Goal: Download file/media

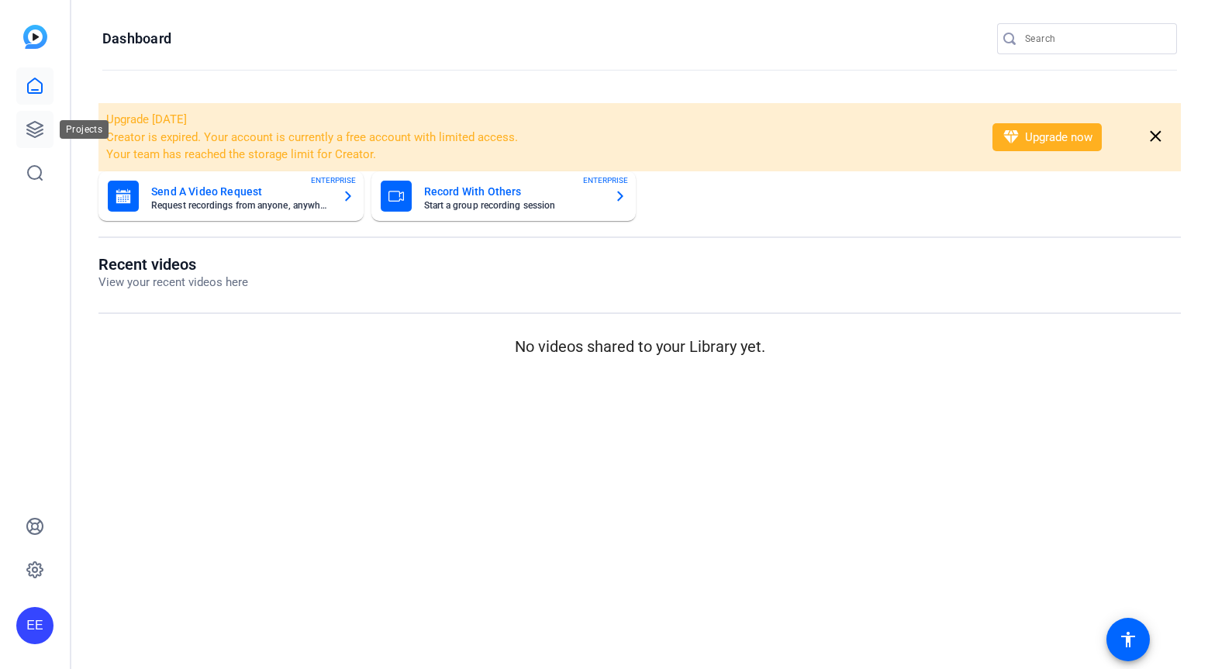
click at [41, 132] on icon at bounding box center [35, 129] width 19 height 19
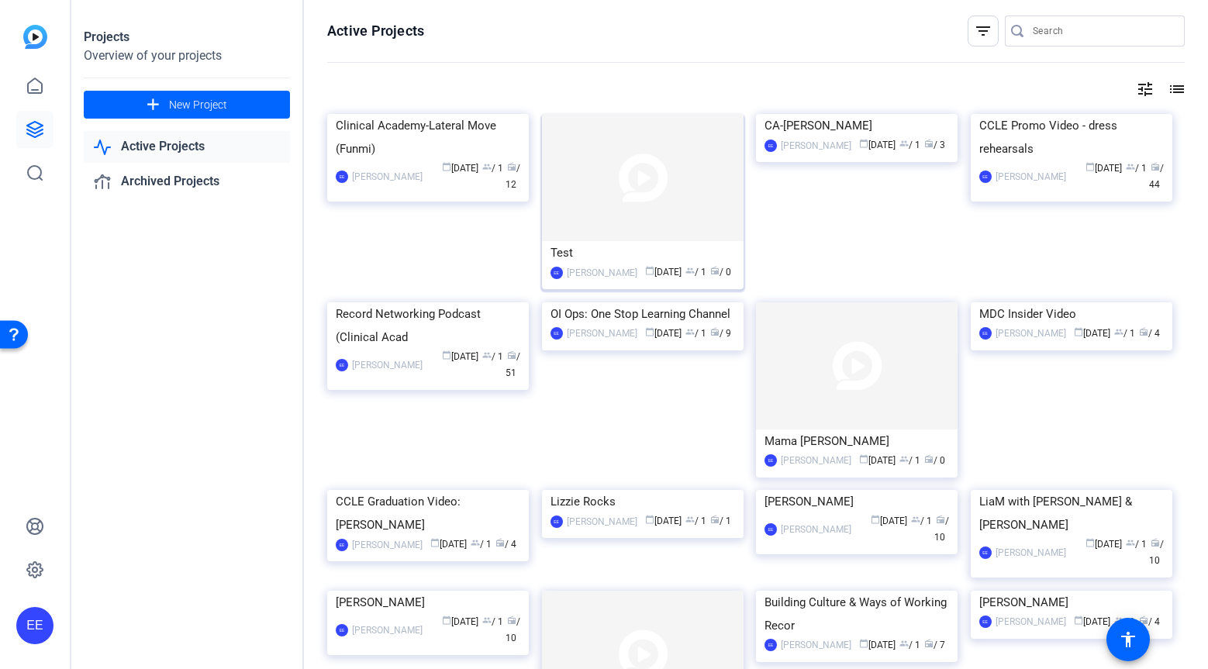
click at [616, 203] on img at bounding box center [643, 177] width 202 height 127
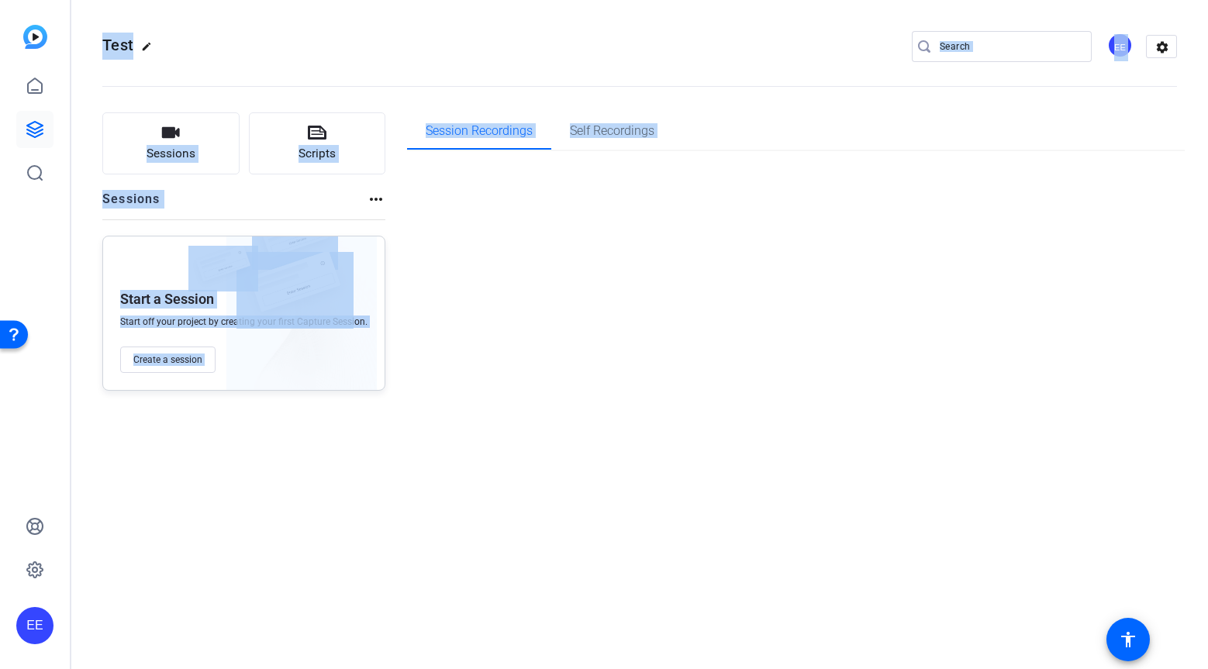
click at [616, 203] on div "Session Recordings Self Recordings" at bounding box center [796, 251] width 778 height 278
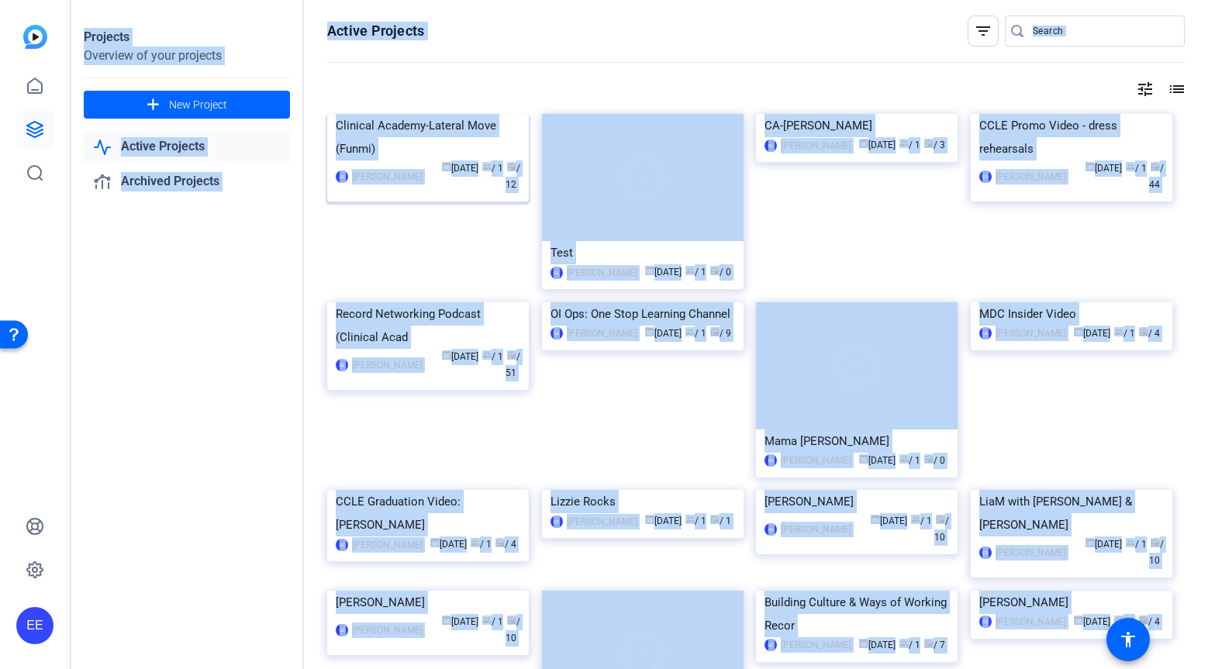
click at [461, 114] on img at bounding box center [428, 114] width 202 height 0
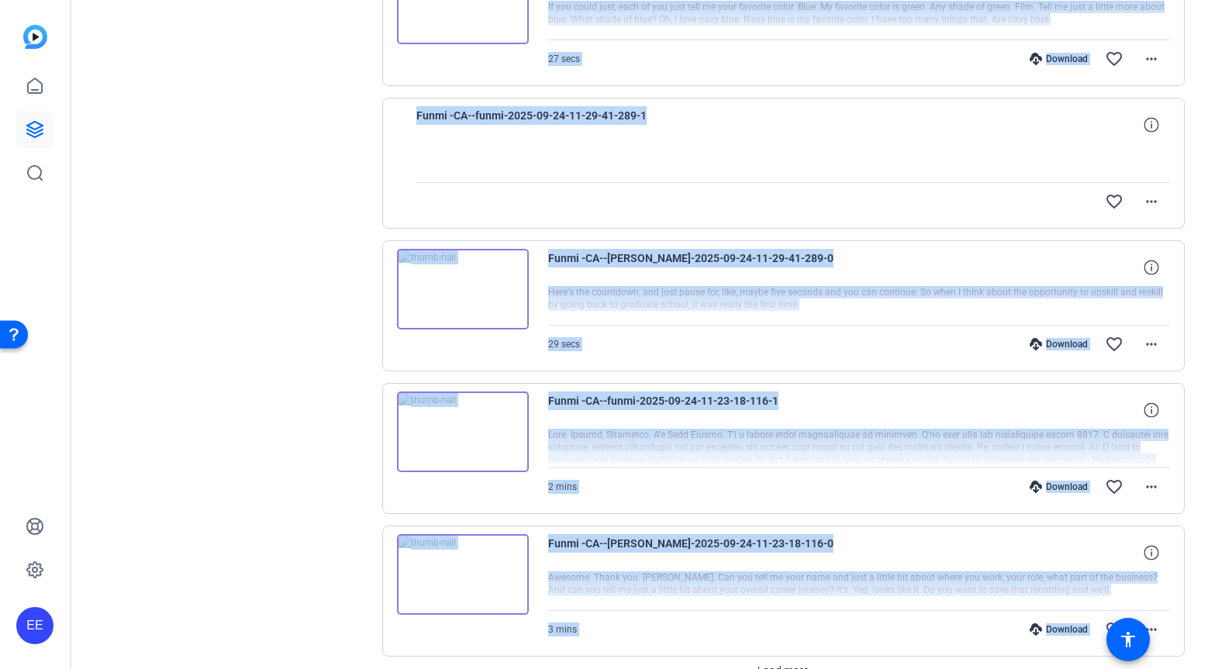
scroll to position [1046, 0]
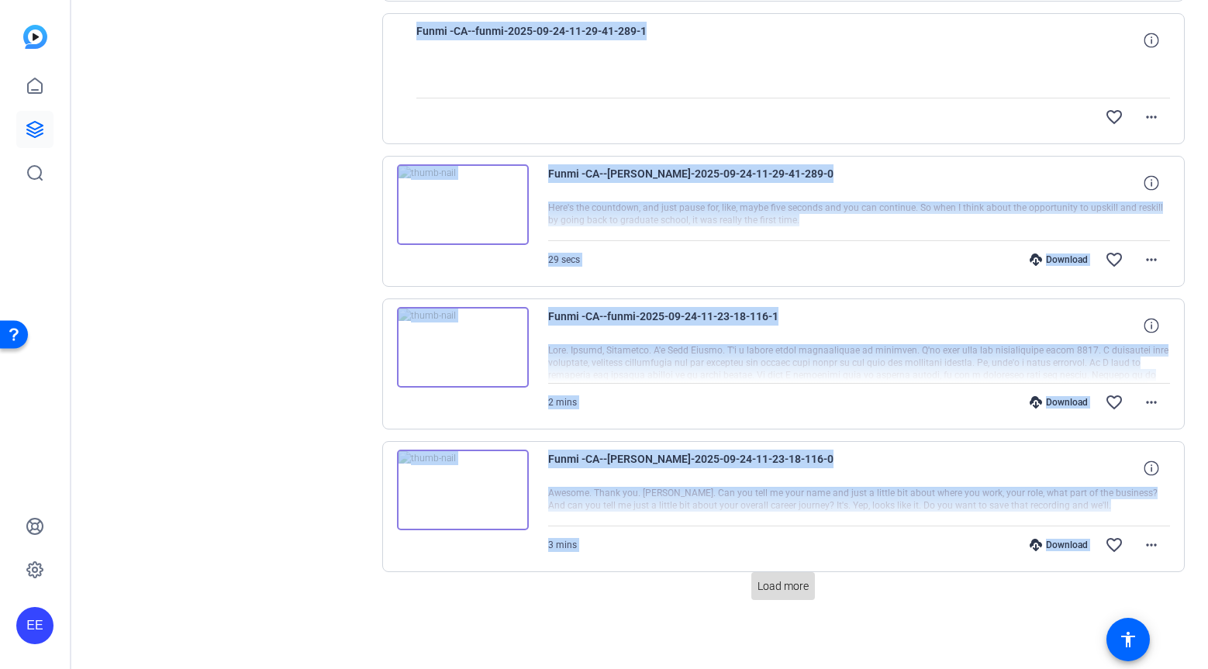
click at [769, 598] on span at bounding box center [783, 586] width 64 height 37
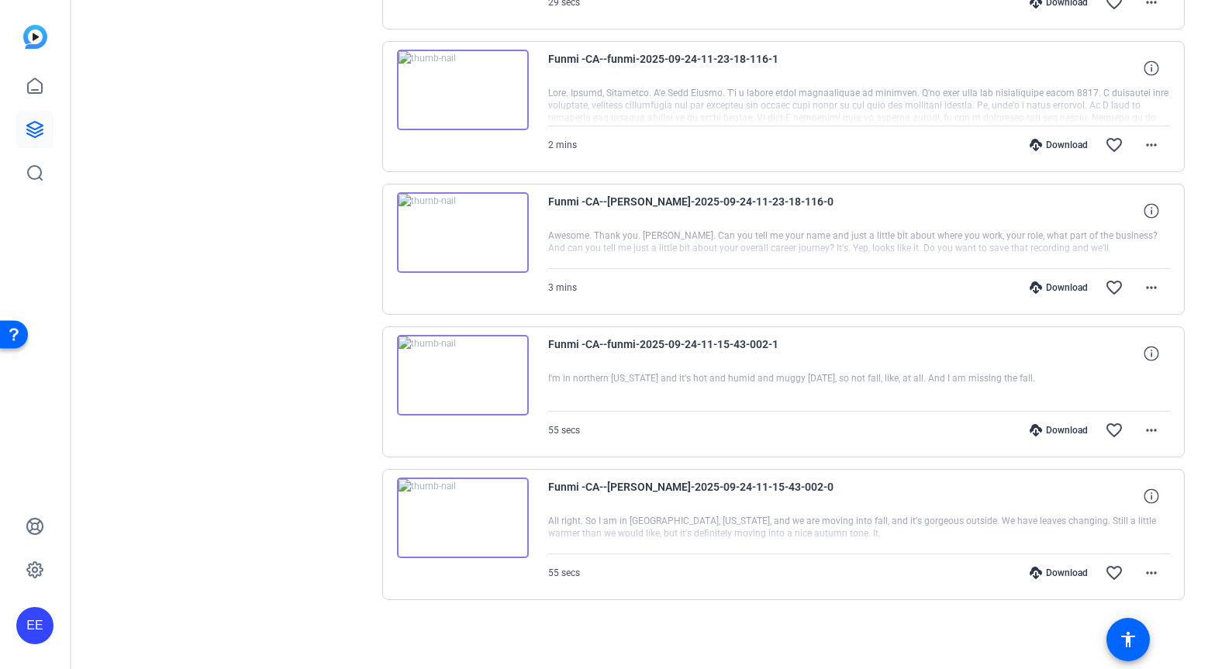
scroll to position [0, 0]
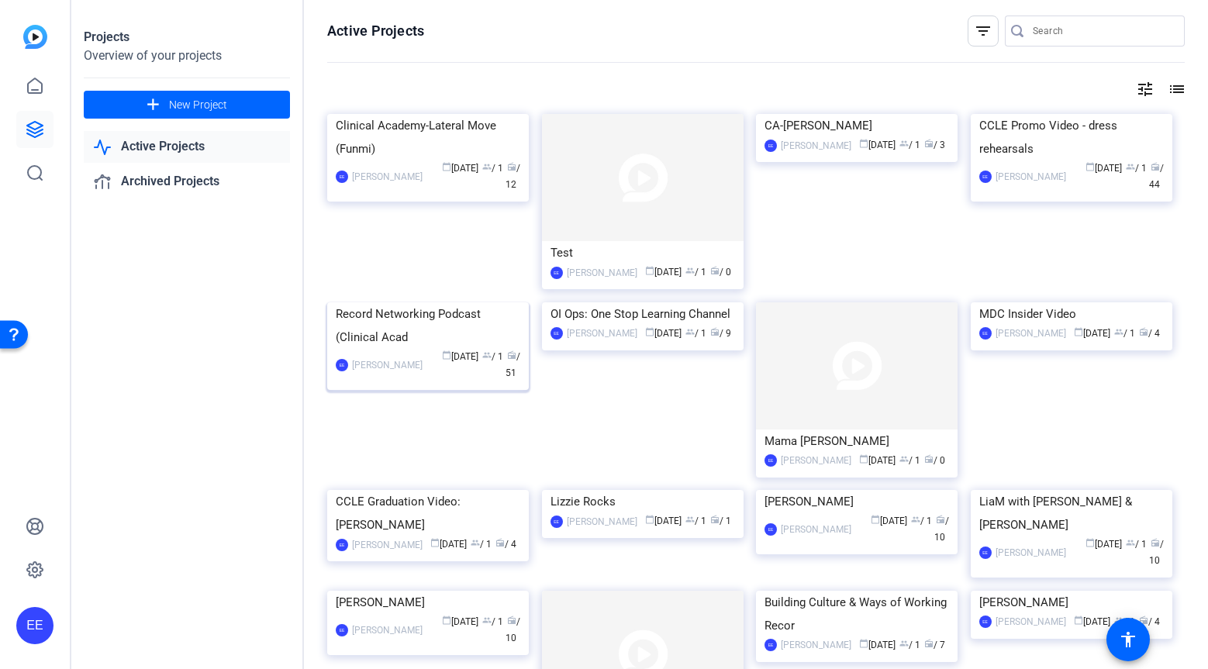
click at [460, 302] on img at bounding box center [428, 302] width 202 height 0
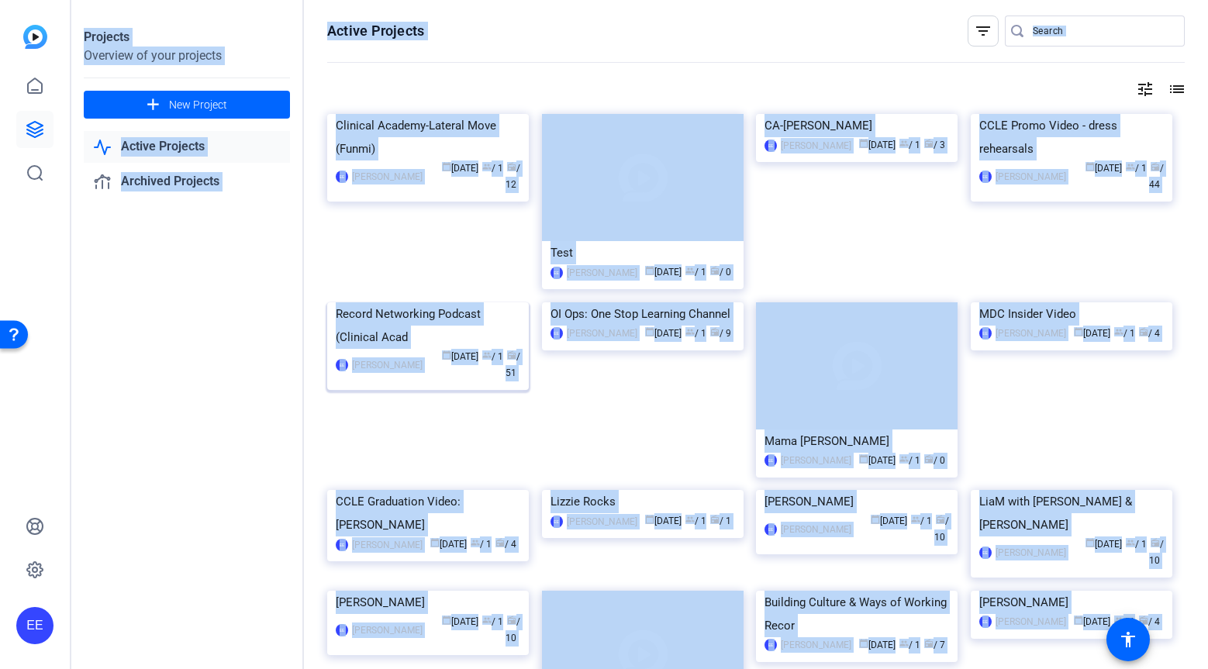
click at [460, 382] on div "Projects Overview of your projects add New Project Active Projects Archived Pro…" at bounding box center [639, 334] width 1137 height 669
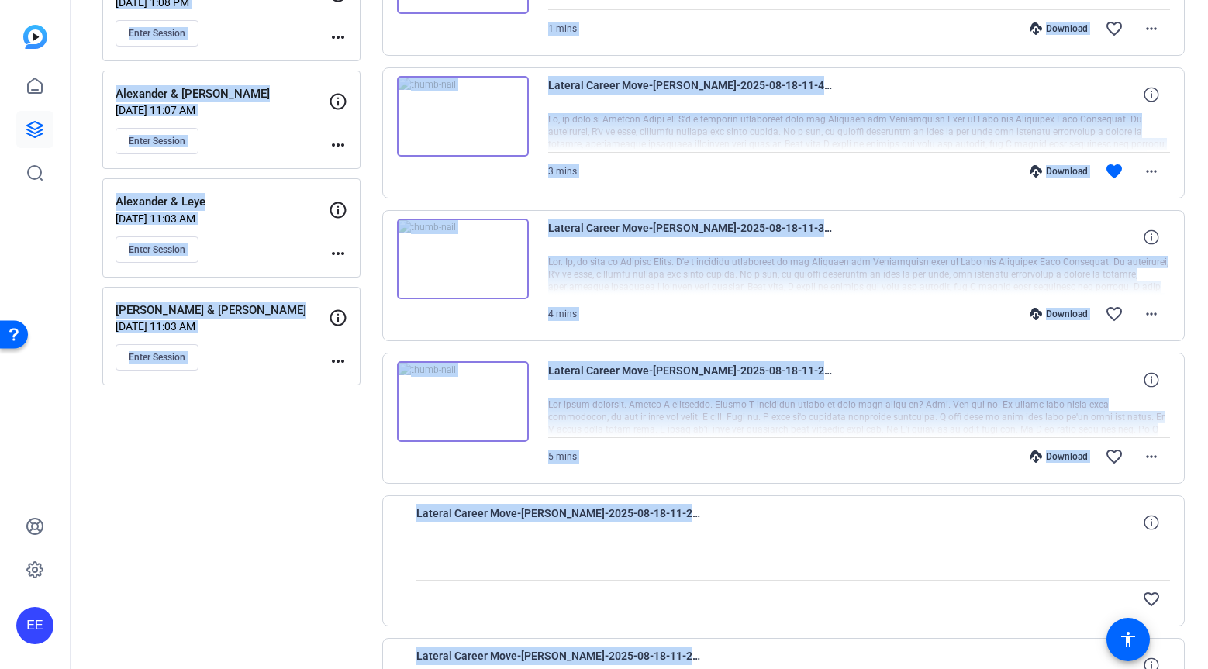
scroll to position [1046, 0]
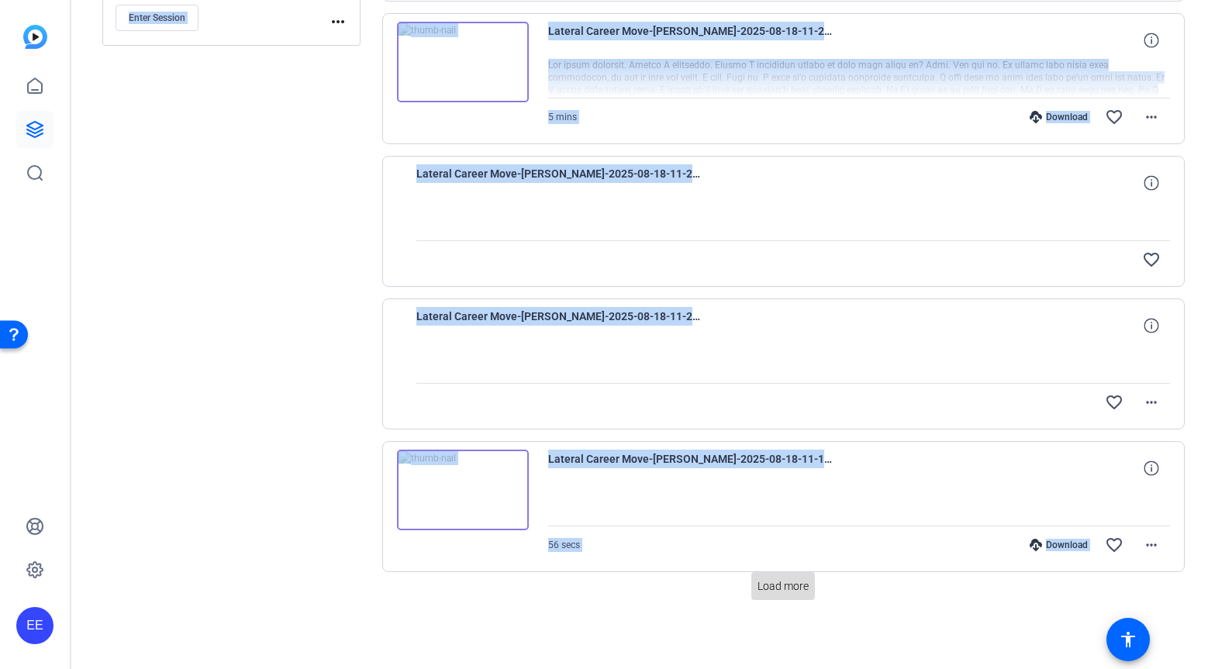
click at [788, 592] on span "Load more" at bounding box center [782, 586] width 51 height 16
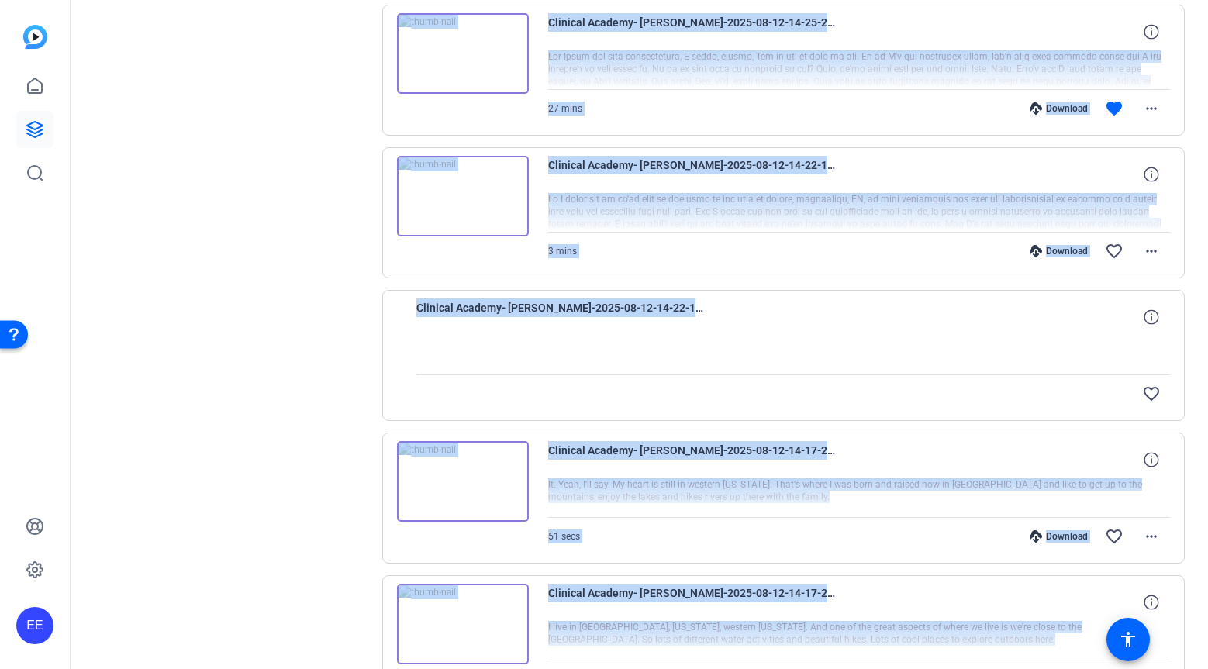
scroll to position [2347, 0]
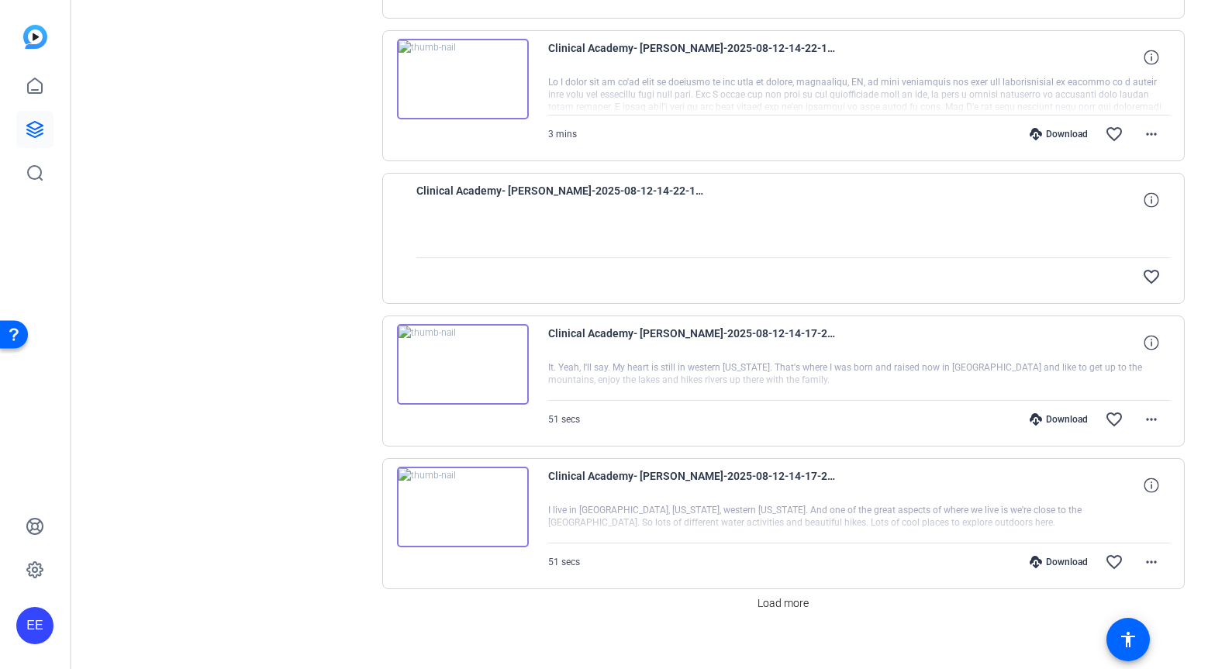
scroll to position [2472, 0]
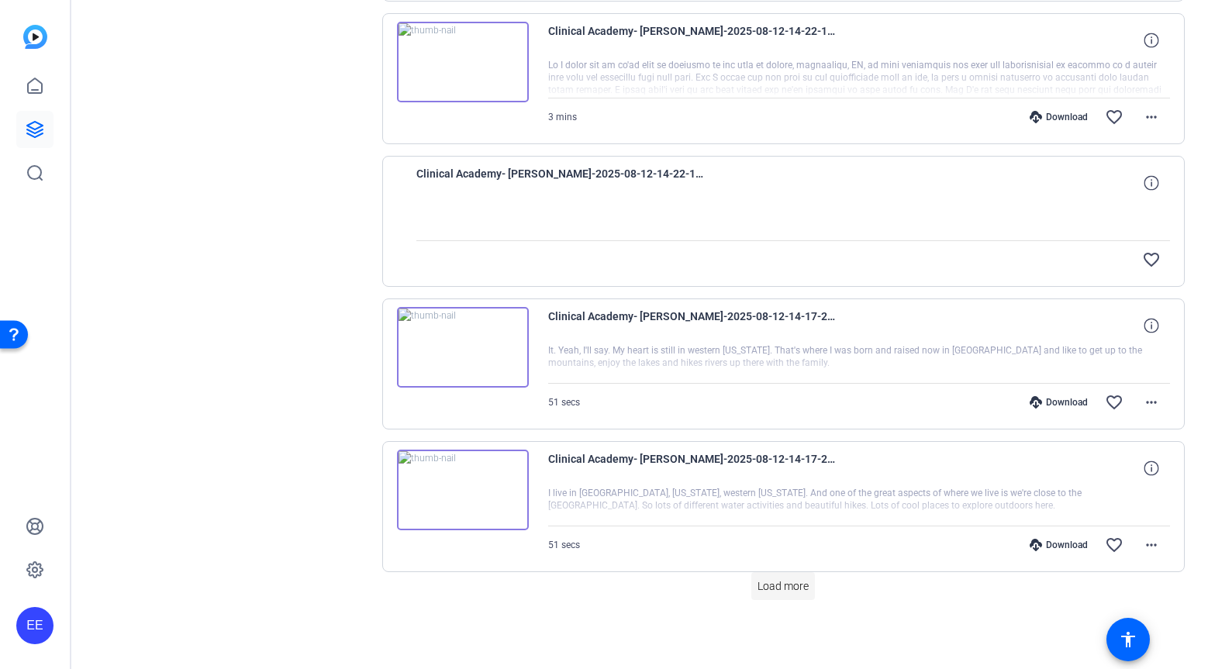
click at [782, 588] on span "Load more" at bounding box center [782, 586] width 51 height 16
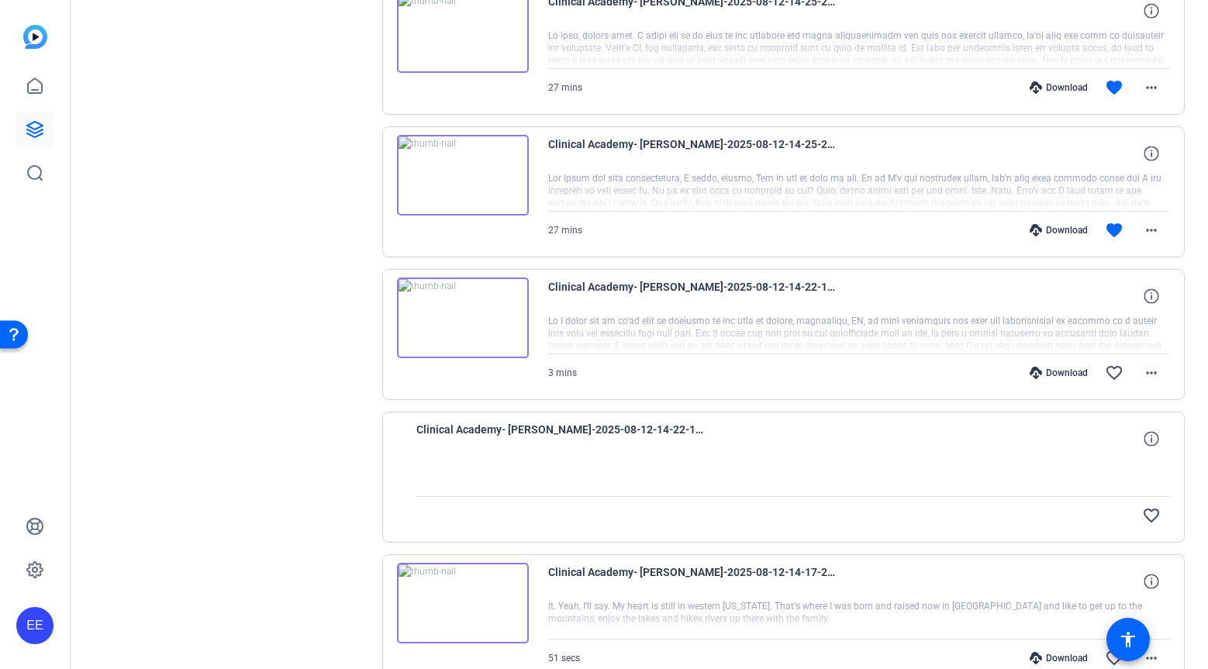
scroll to position [2195, 0]
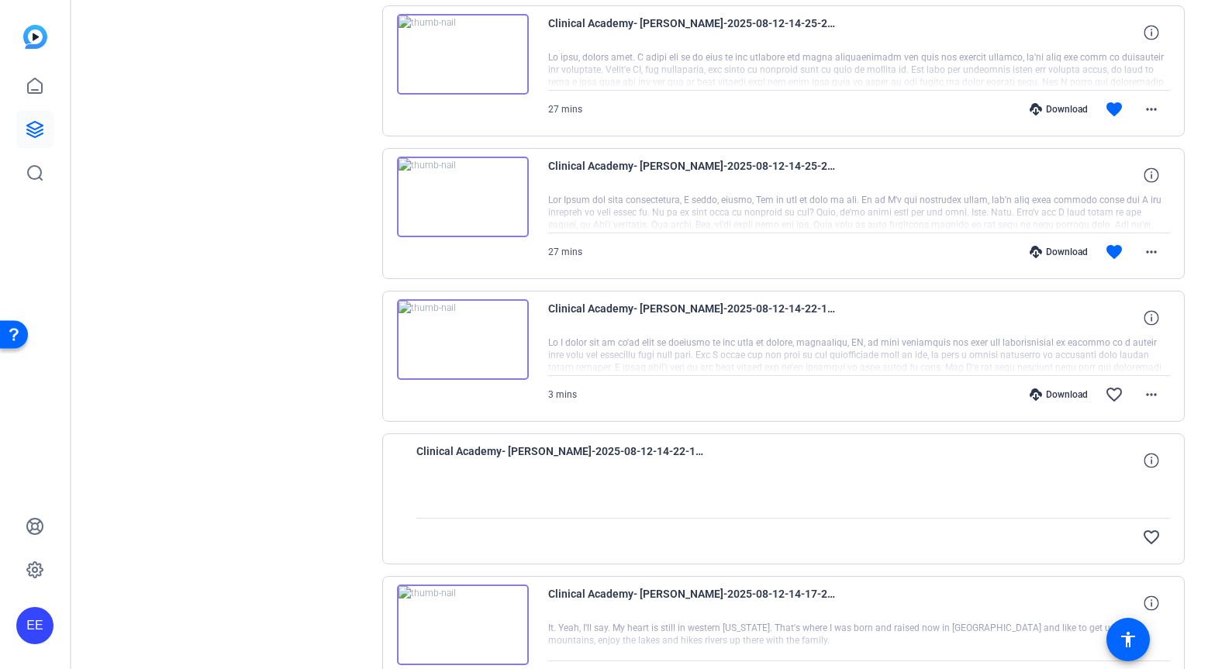
click at [1092, 190] on div "Clinical Academy- [PERSON_NAME]-2025-08-12-14-25-28-566-0" at bounding box center [859, 175] width 623 height 37
click at [1155, 177] on icon at bounding box center [1151, 174] width 15 height 15
click at [1048, 206] on div at bounding box center [859, 213] width 623 height 39
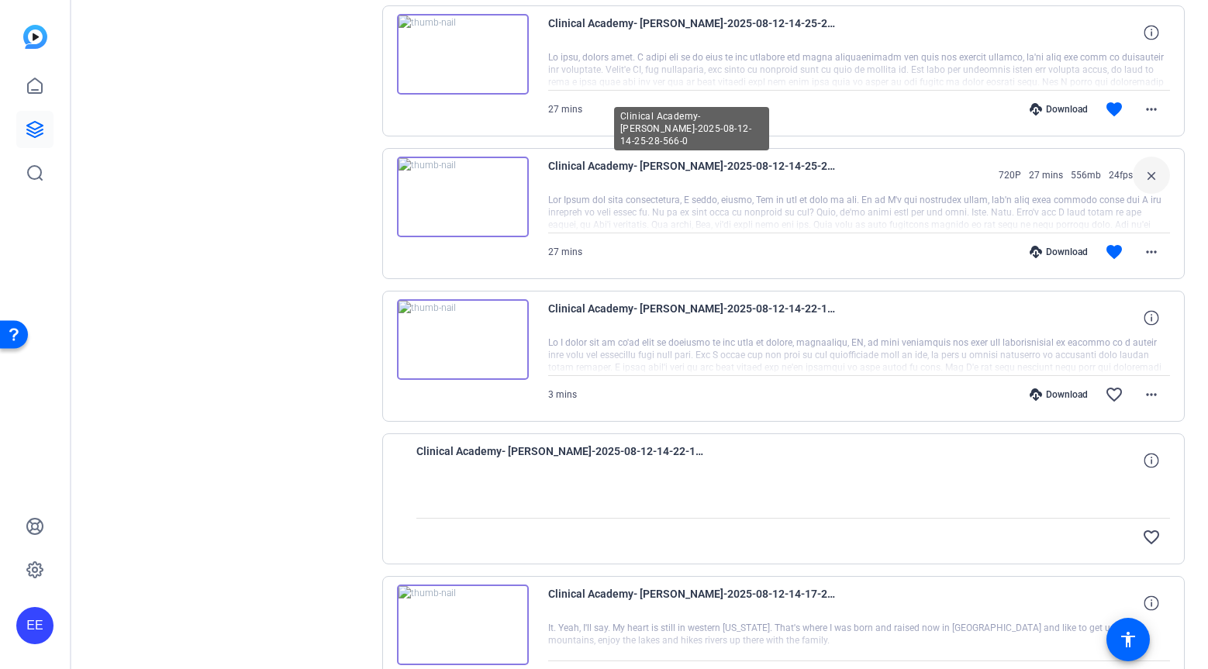
click at [679, 171] on span "Clinical Academy- [PERSON_NAME]-2025-08-12-14-25-28-566-0" at bounding box center [691, 175] width 287 height 37
click at [472, 197] on img at bounding box center [463, 197] width 132 height 81
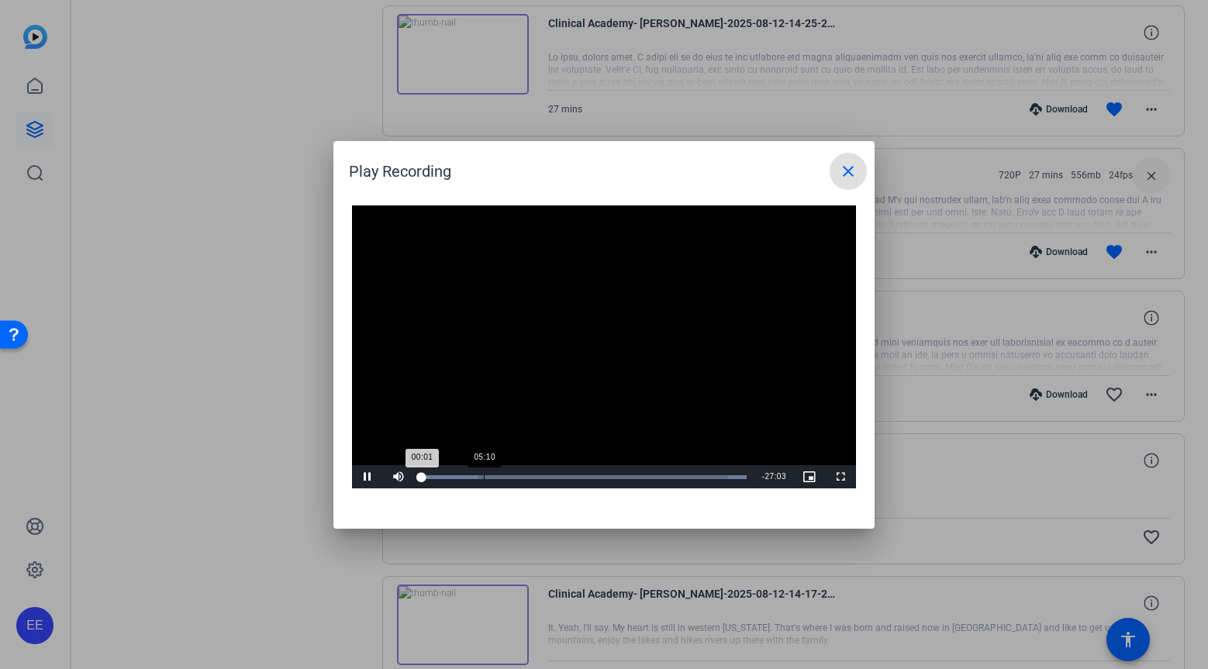
click at [484, 479] on div "Loaded : 100.00% 05:10 00:01" at bounding box center [584, 476] width 340 height 23
click at [540, 481] on div "Loaded : 100.00% 09:12 05:13" at bounding box center [584, 476] width 340 height 23
click at [557, 479] on div "Loaded : 100.00% 11:14 09:19" at bounding box center [584, 476] width 340 height 23
click at [583, 480] on div "Loaded : 100.00% 13:18 11:18" at bounding box center [584, 476] width 340 height 23
click at [612, 479] on div "Loaded : 100.00% 15:50 13:30" at bounding box center [584, 476] width 340 height 23
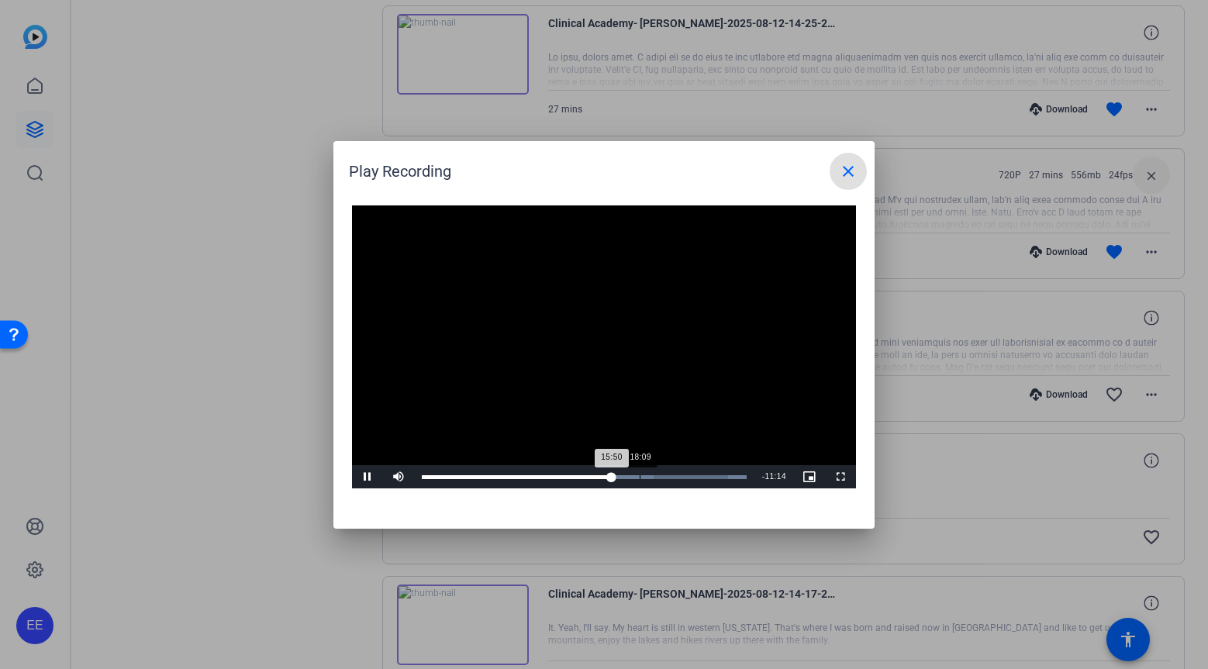
click at [640, 479] on div "Loaded : 100.00% 18:09 15:50" at bounding box center [584, 476] width 340 height 23
click at [685, 479] on div "Loaded : 100.00% 21:35 21:35" at bounding box center [586, 476] width 345 height 23
click at [702, 480] on div "Loaded : 100.00% 23:07 23:07" at bounding box center [586, 476] width 345 height 23
click at [854, 177] on mat-icon "close" at bounding box center [848, 171] width 19 height 19
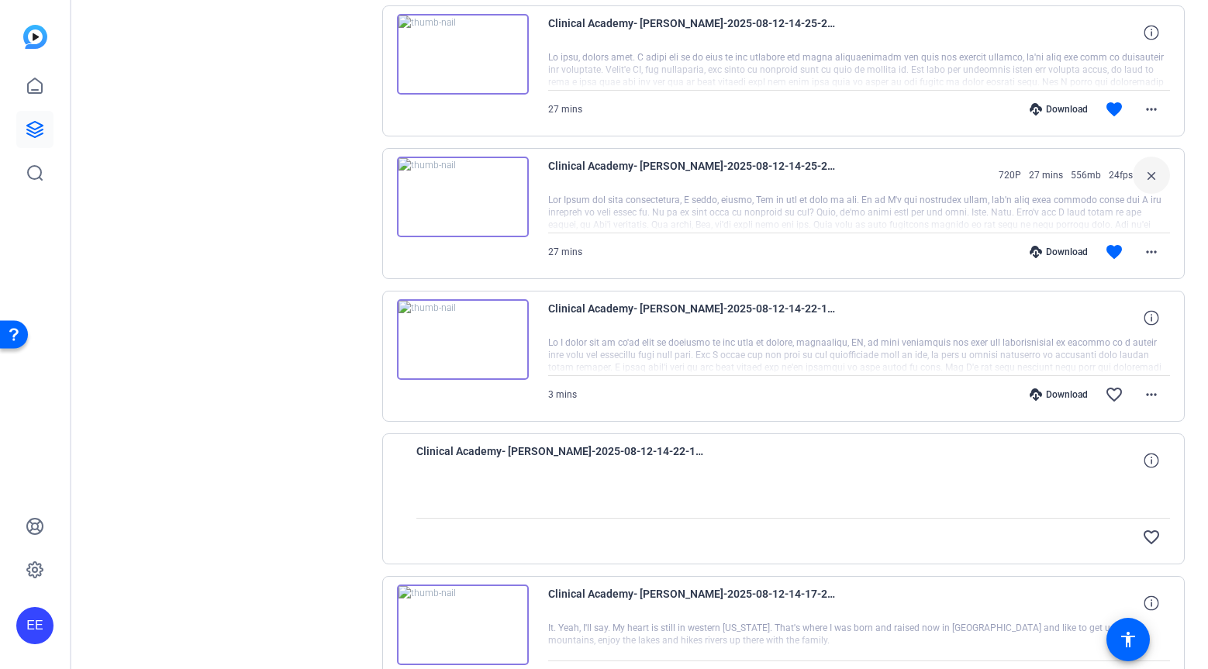
scroll to position [2176, 0]
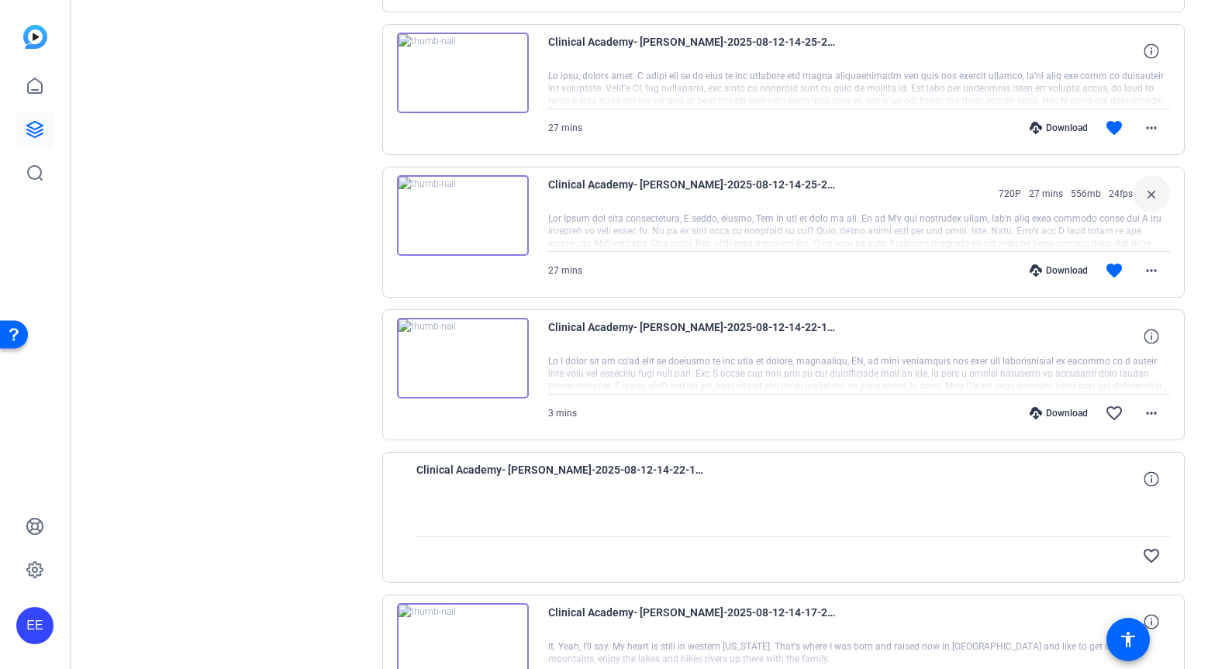
click at [858, 90] on div at bounding box center [859, 89] width 623 height 39
click at [792, 46] on span "Clinical Academy- [PERSON_NAME]-2025-08-12-14-25-28-566-1" at bounding box center [691, 51] width 287 height 37
click at [486, 67] on img at bounding box center [463, 73] width 132 height 81
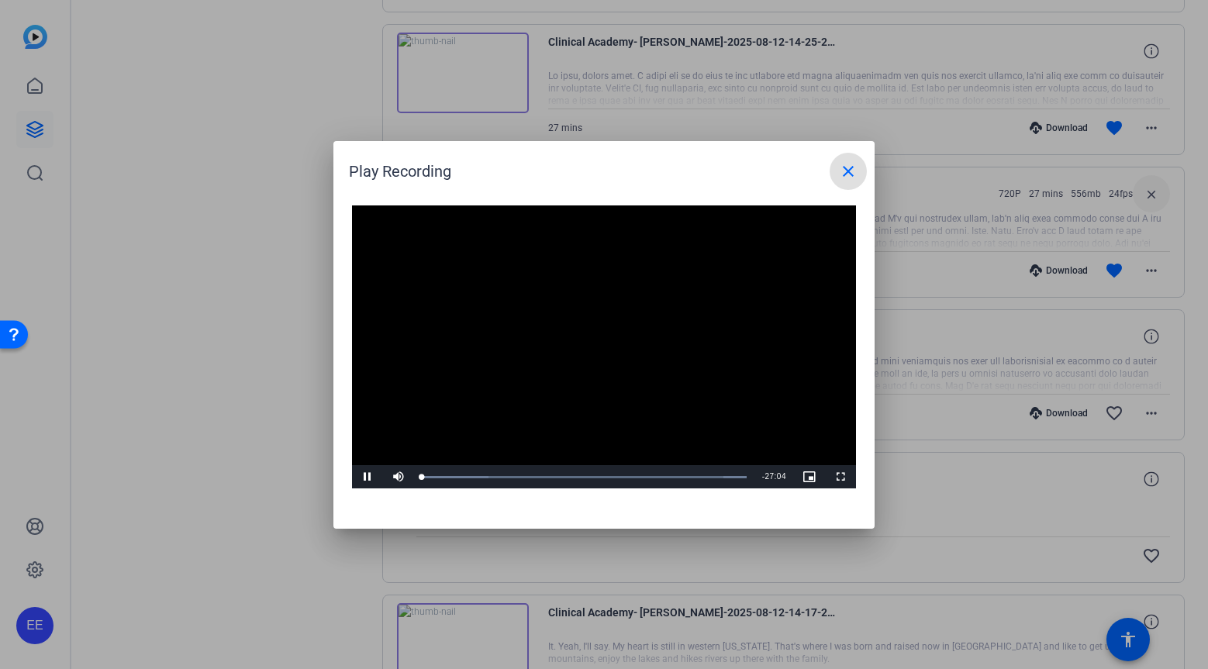
click at [599, 341] on video "Video Player" at bounding box center [604, 347] width 504 height 284
click at [578, 476] on div "13:03" at bounding box center [578, 477] width 1 height 4
click at [367, 477] on span "Video Player" at bounding box center [367, 477] width 31 height 0
click at [624, 477] on div "Loaded : 100.00% 16:54 16:55" at bounding box center [584, 477] width 325 height 4
click at [640, 480] on div "Loaded : 100.00% 18:09 16:56" at bounding box center [584, 476] width 340 height 23
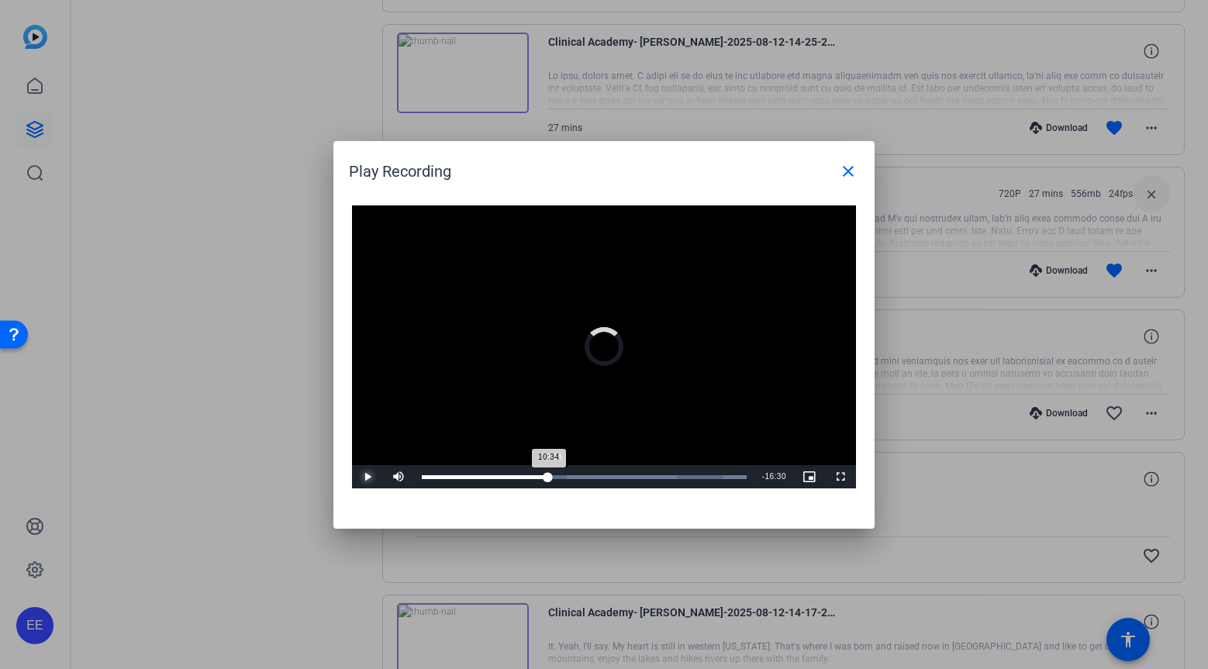
click at [550, 477] on div "Loaded : 100.00% 10:34 10:34" at bounding box center [584, 477] width 325 height 4
click at [566, 478] on div "Loaded : 100.00% 11:53 10:37" at bounding box center [584, 477] width 325 height 4
click at [517, 475] on div "Loaded : 100.00% 08:00 12:05" at bounding box center [584, 477] width 325 height 4
click at [470, 475] on div "Loaded : 100.00% 04:04 08:08" at bounding box center [584, 477] width 325 height 4
click at [849, 177] on mat-icon "close" at bounding box center [848, 171] width 19 height 19
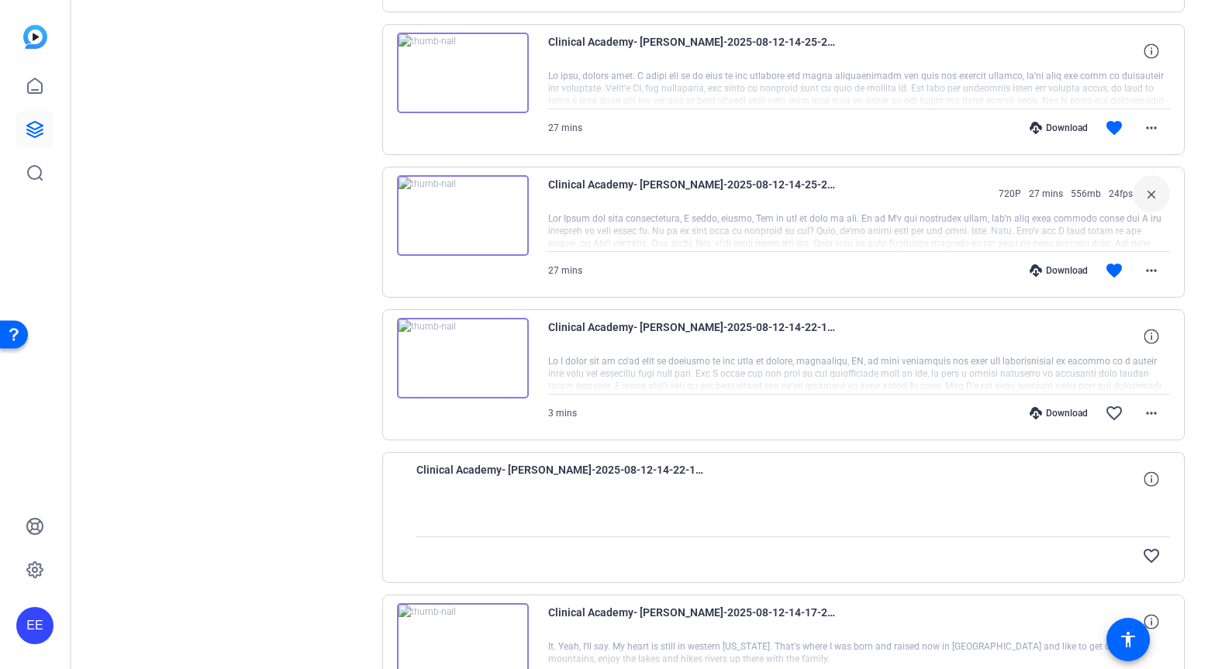
click at [1071, 226] on div at bounding box center [859, 231] width 623 height 39
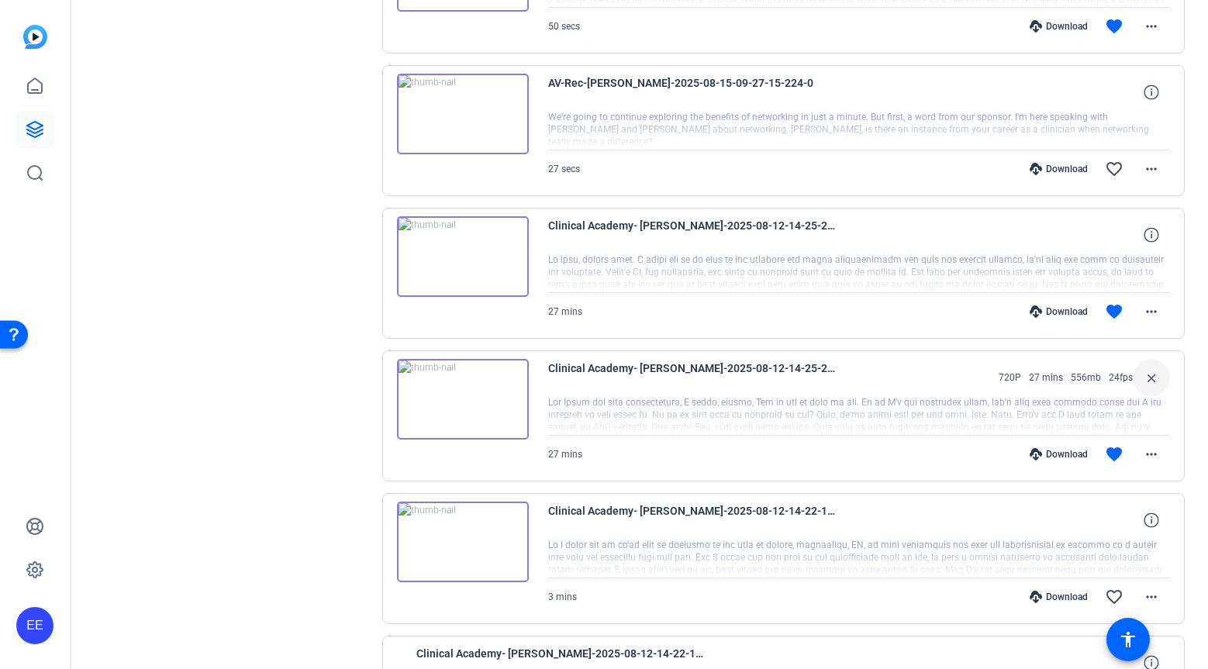
scroll to position [2014, 0]
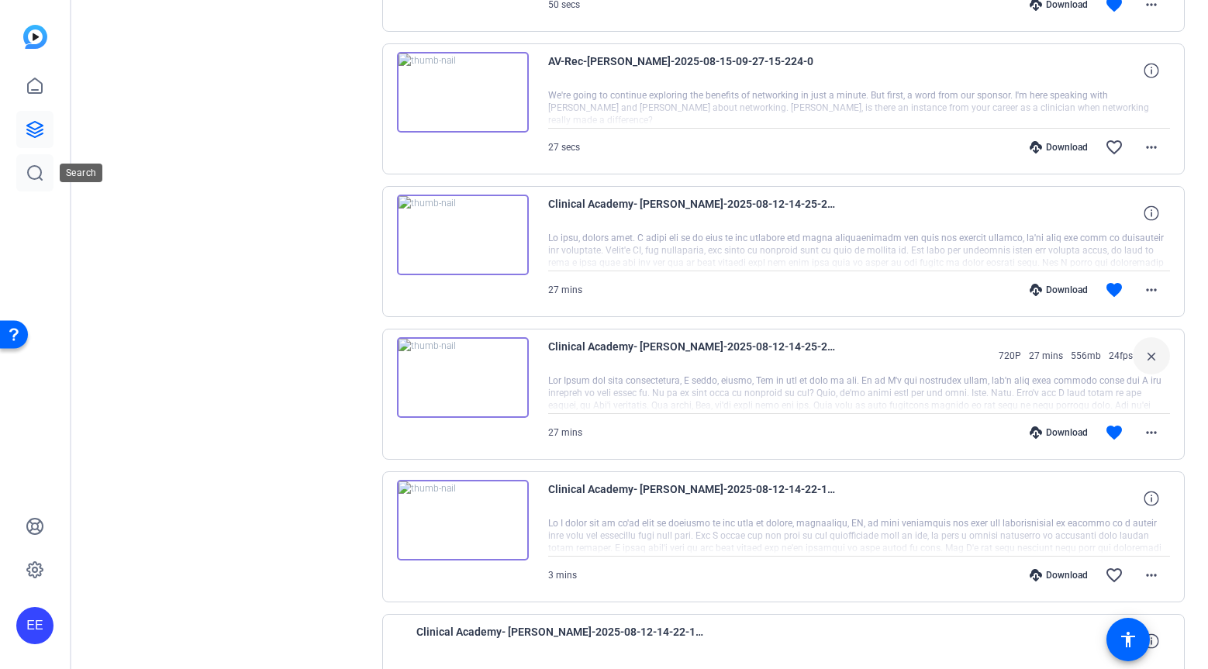
click at [32, 171] on icon at bounding box center [35, 173] width 19 height 19
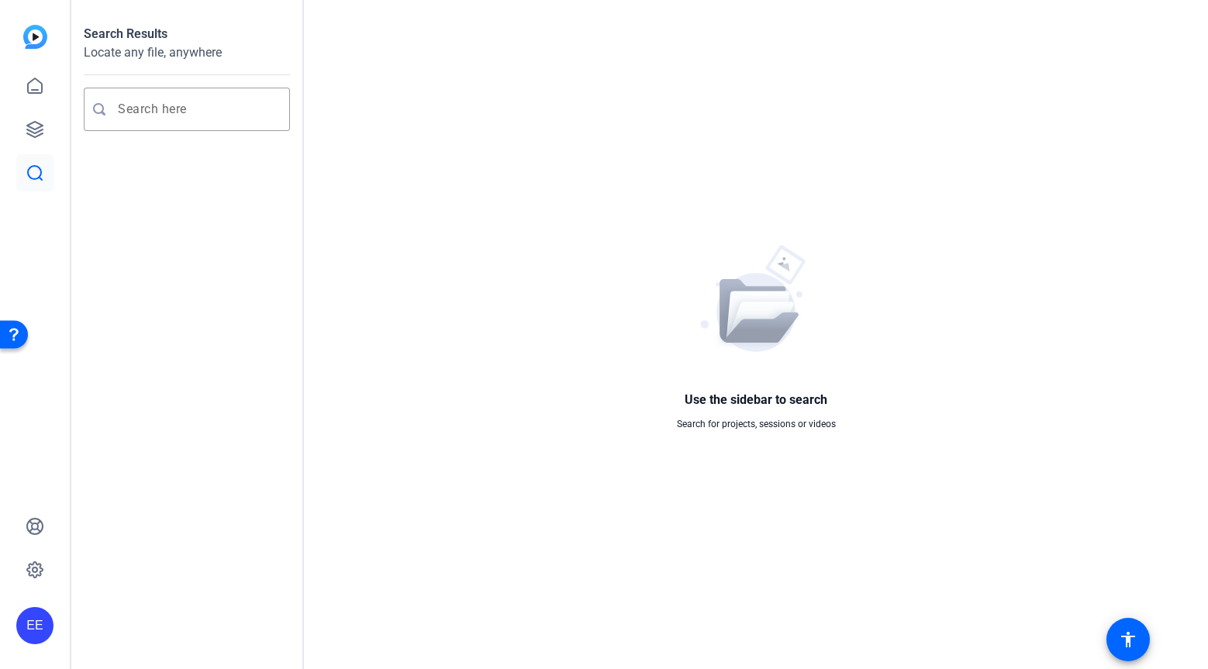
scroll to position [0, 0]
click at [224, 119] on div at bounding box center [198, 109] width 160 height 43
type input "career opportunities"
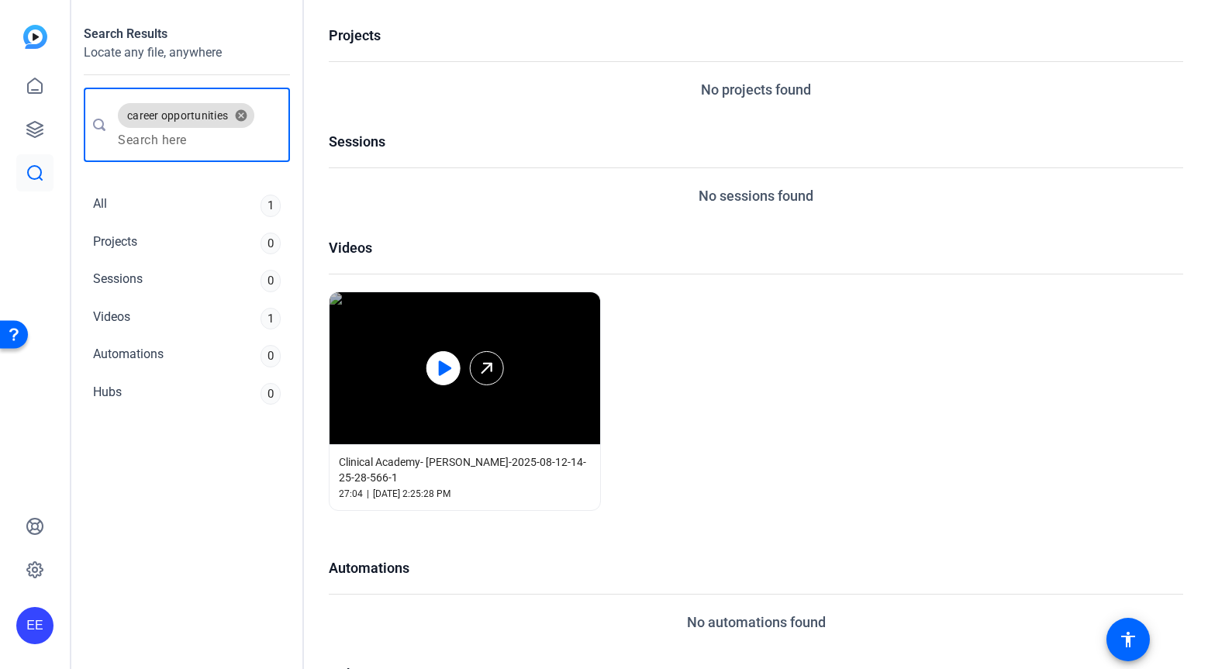
click at [443, 360] on icon at bounding box center [442, 368] width 19 height 19
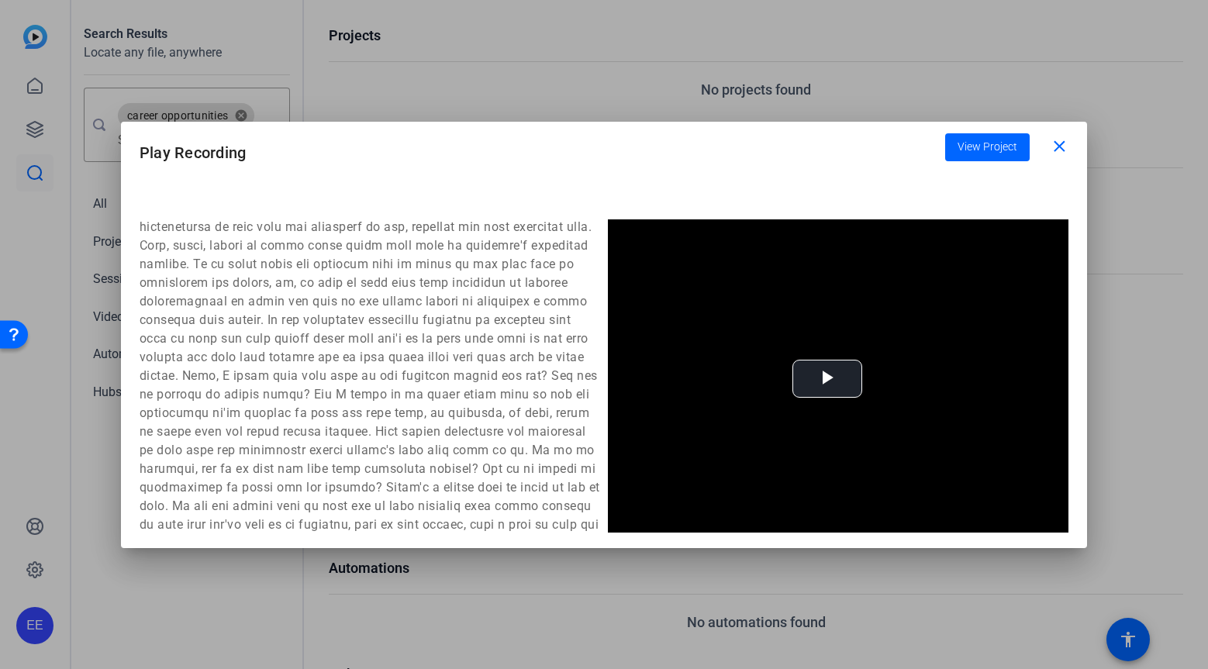
scroll to position [764, 0]
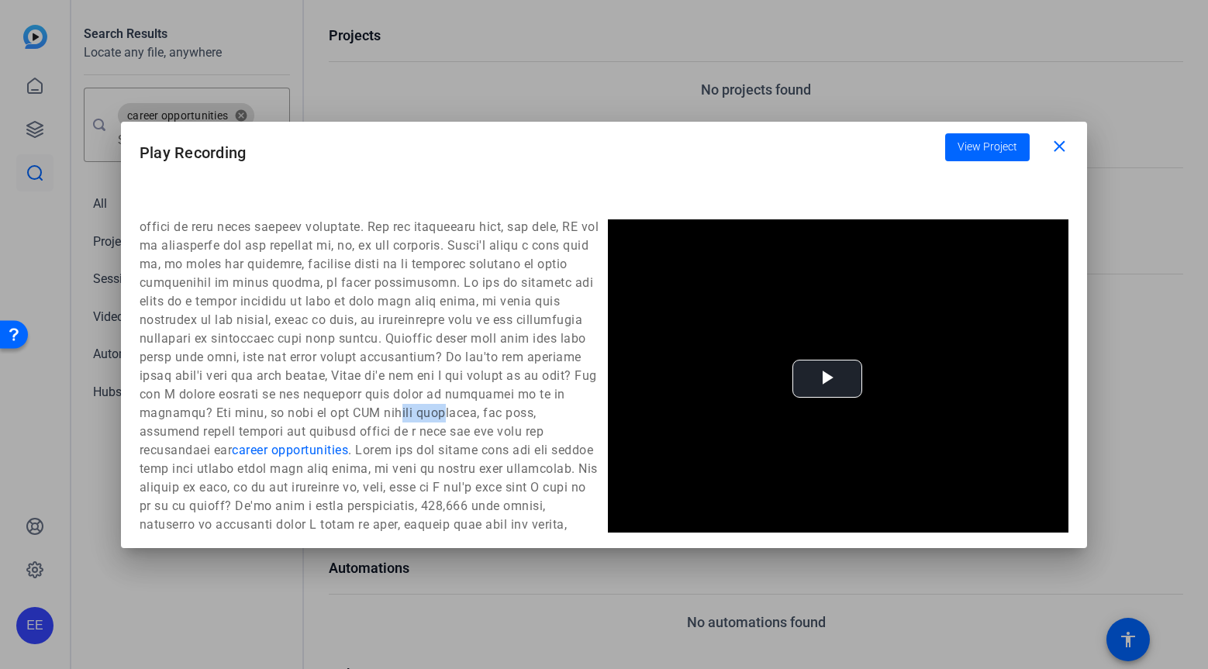
drag, startPoint x: 219, startPoint y: 427, endPoint x: 271, endPoint y: 427, distance: 51.2
click at [827, 379] on span "Video Player" at bounding box center [827, 379] width 0 height 0
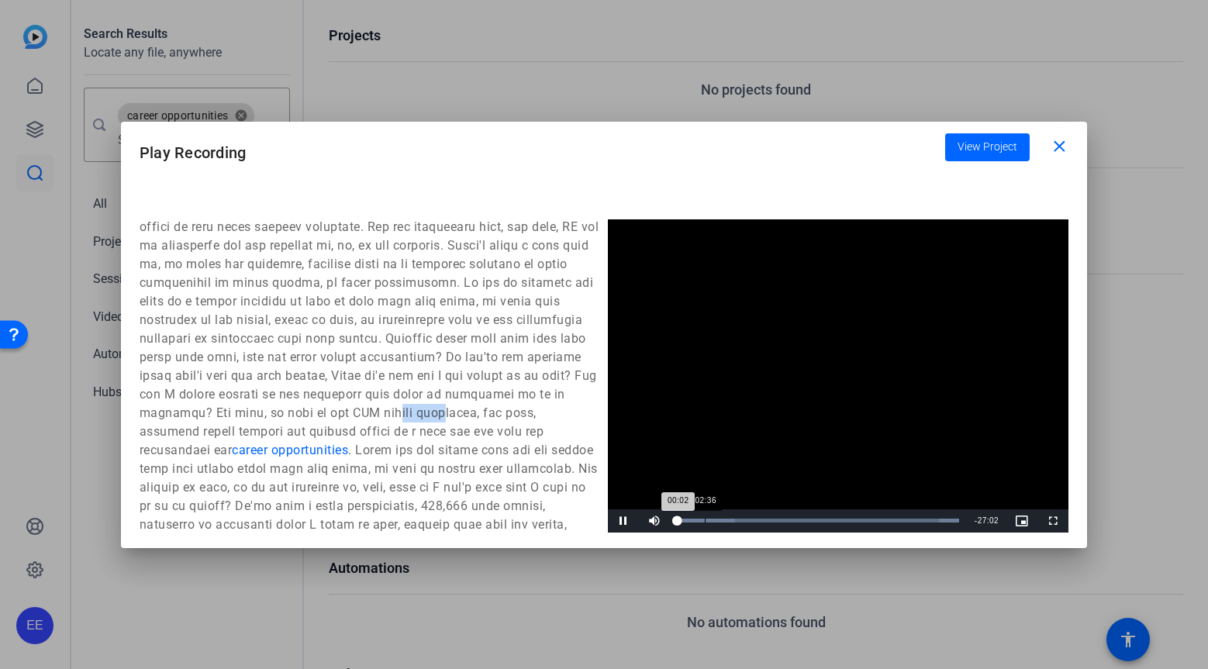
click at [704, 522] on div "Loaded : 100.00% 02:36 00:02" at bounding box center [818, 521] width 281 height 4
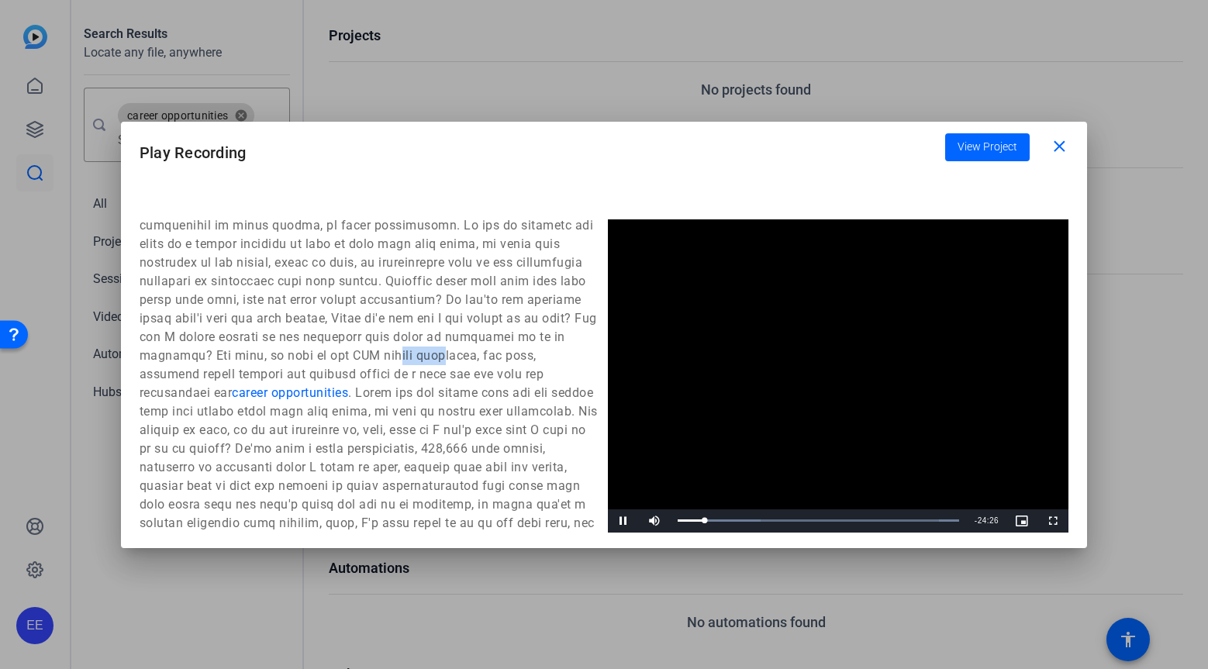
scroll to position [828, 0]
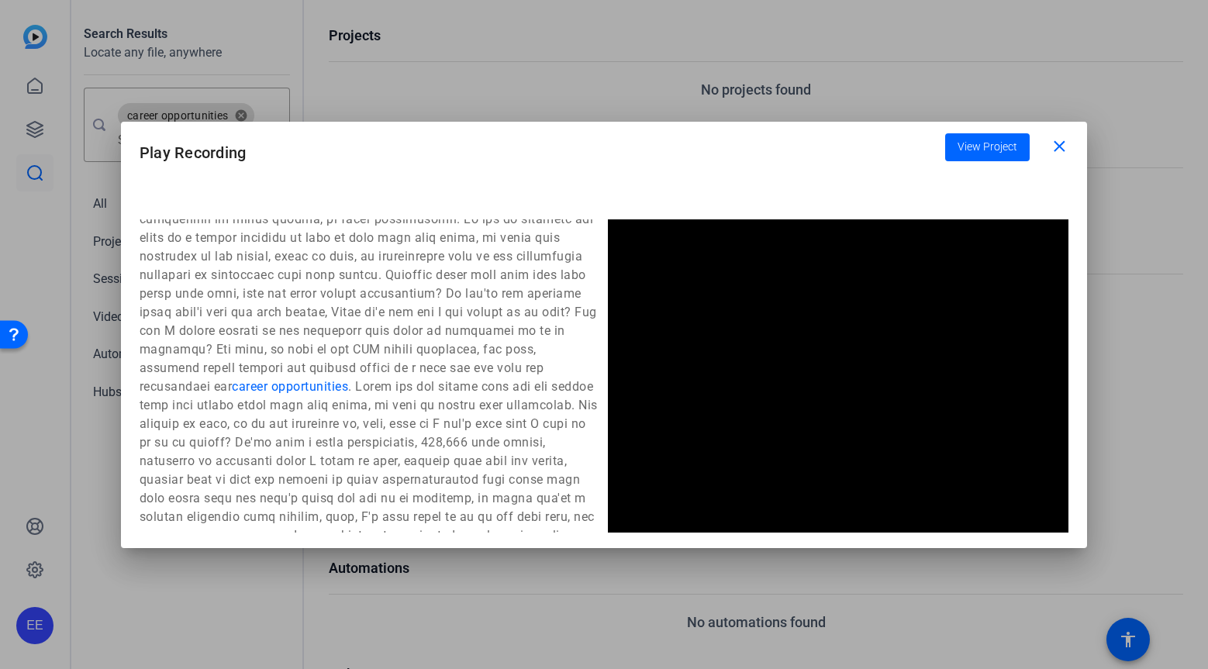
drag, startPoint x: 358, startPoint y: 378, endPoint x: 480, endPoint y: 376, distance: 121.7
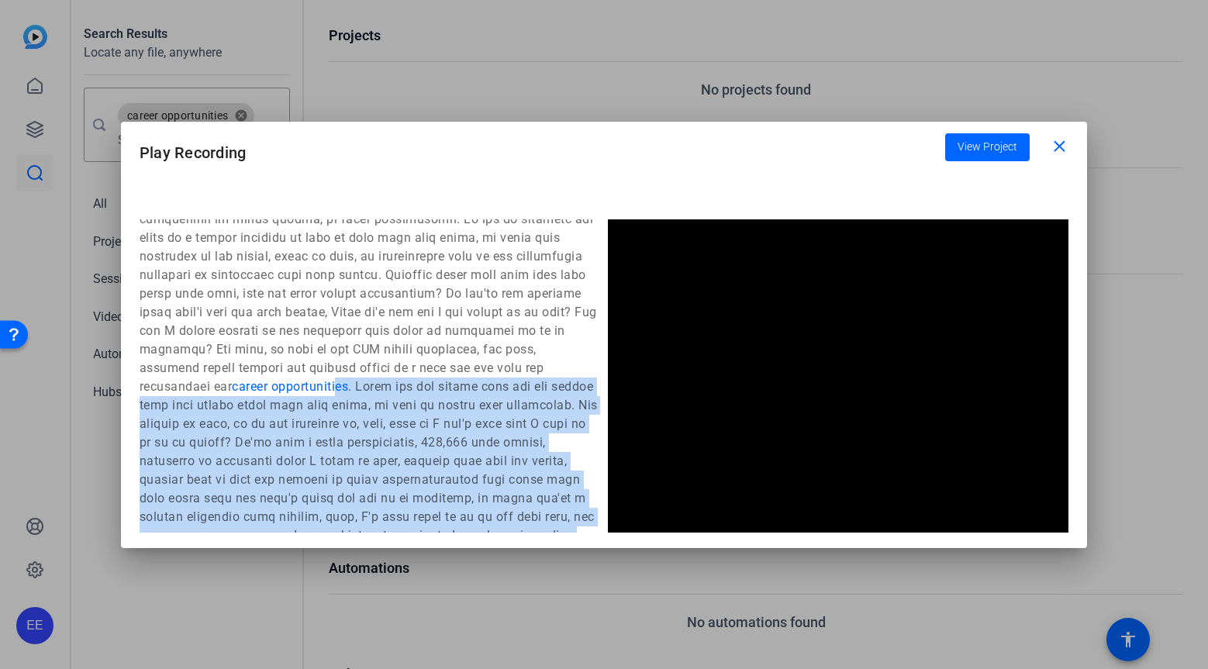
click at [348, 385] on span "career opportunities" at bounding box center [290, 386] width 116 height 15
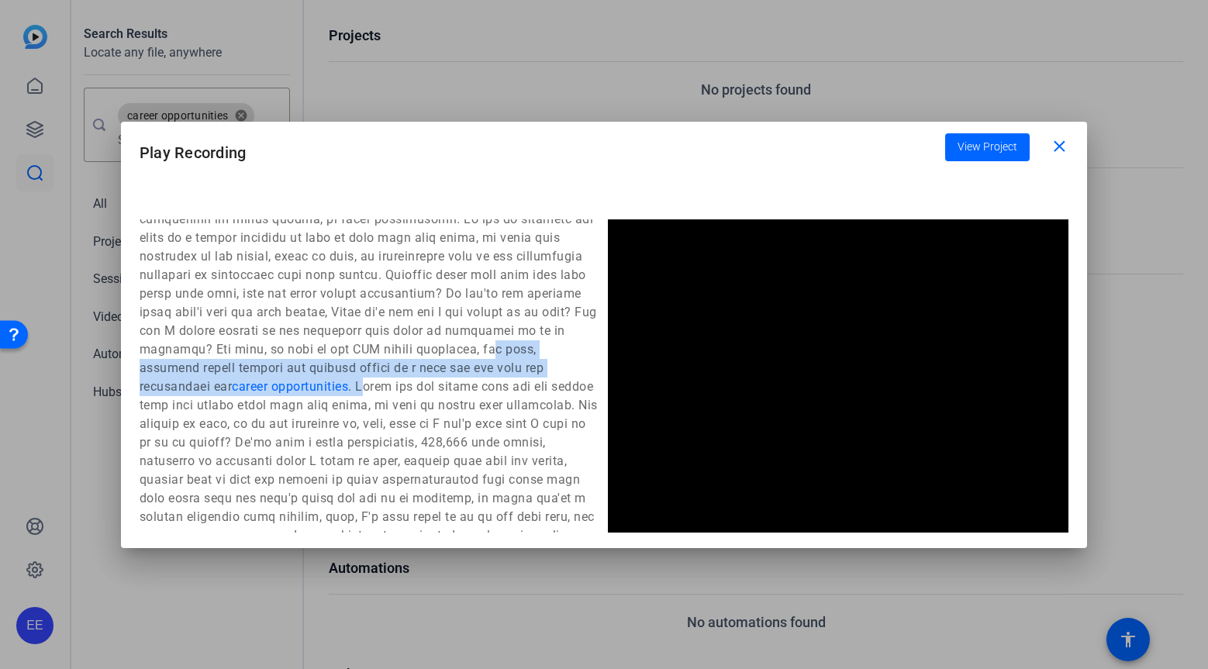
drag, startPoint x: 562, startPoint y: 388, endPoint x: 319, endPoint y: 371, distance: 243.3
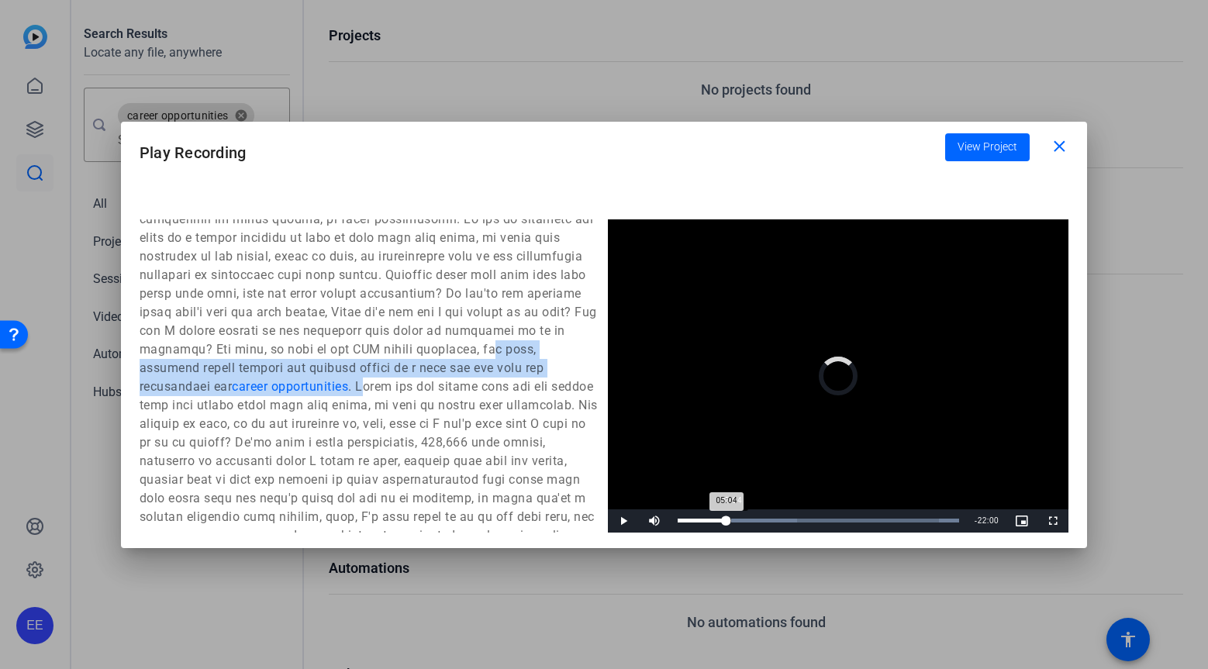
drag, startPoint x: 712, startPoint y: 523, endPoint x: 730, endPoint y: 524, distance: 17.8
click at [730, 524] on div "Loaded : 100.00% 05:04 05:04" at bounding box center [818, 520] width 297 height 23
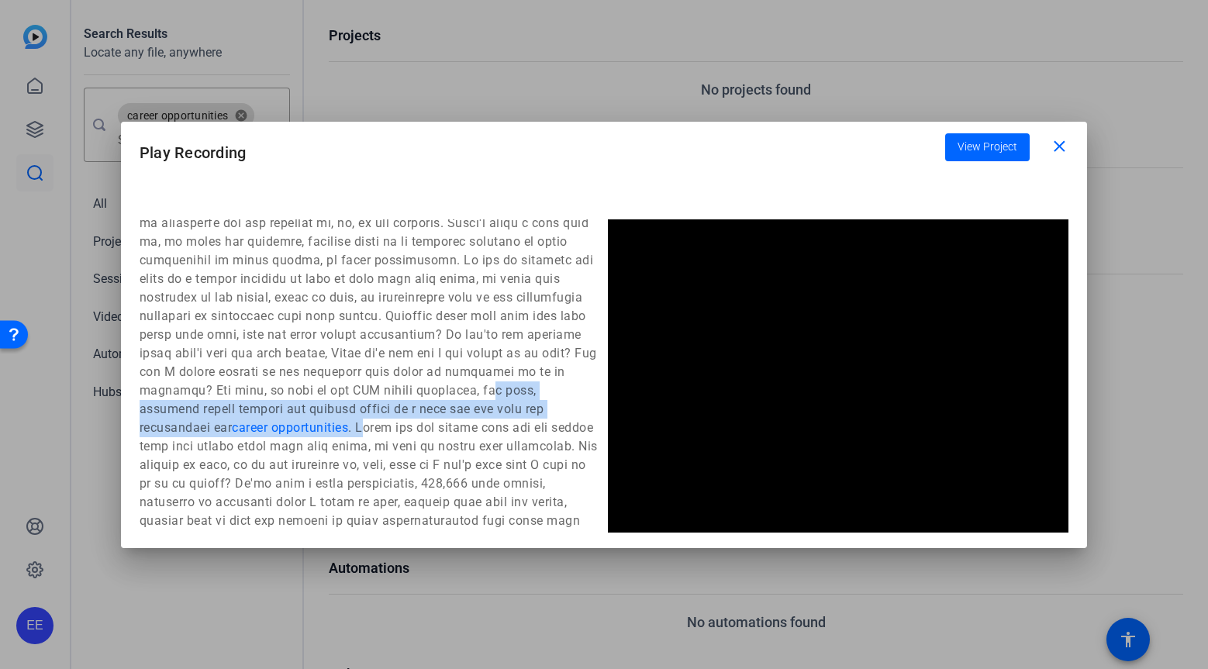
scroll to position [786, 0]
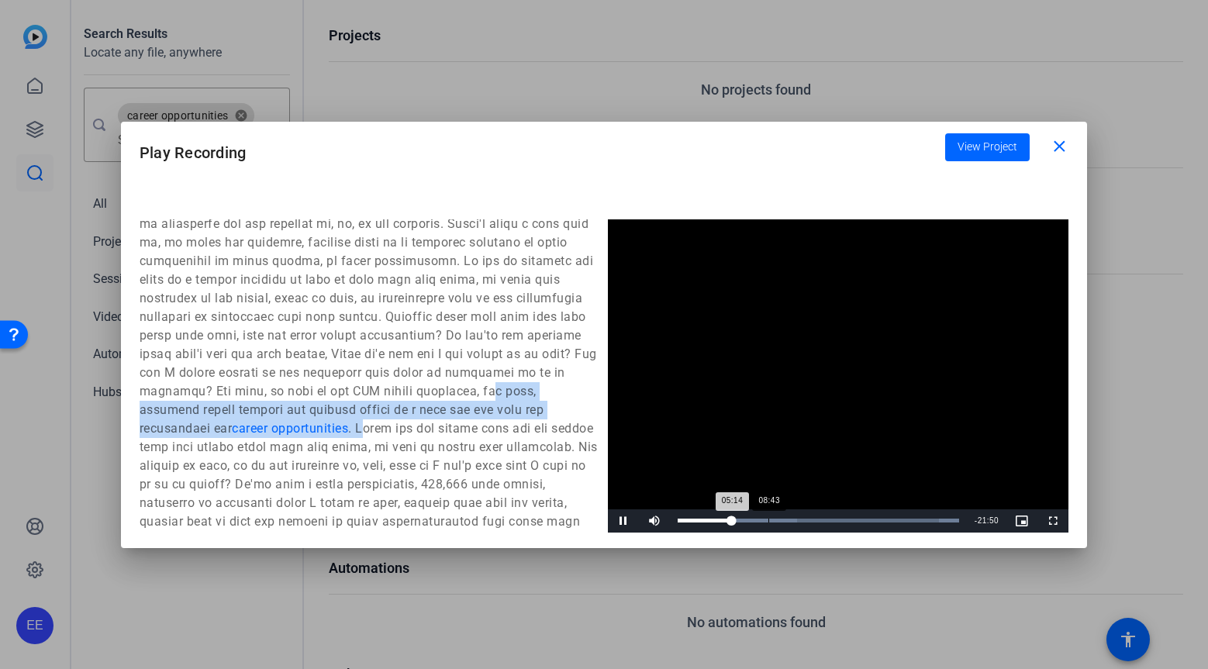
click at [768, 519] on div "Loaded : 100.00% 08:43 05:14" at bounding box center [818, 521] width 281 height 4
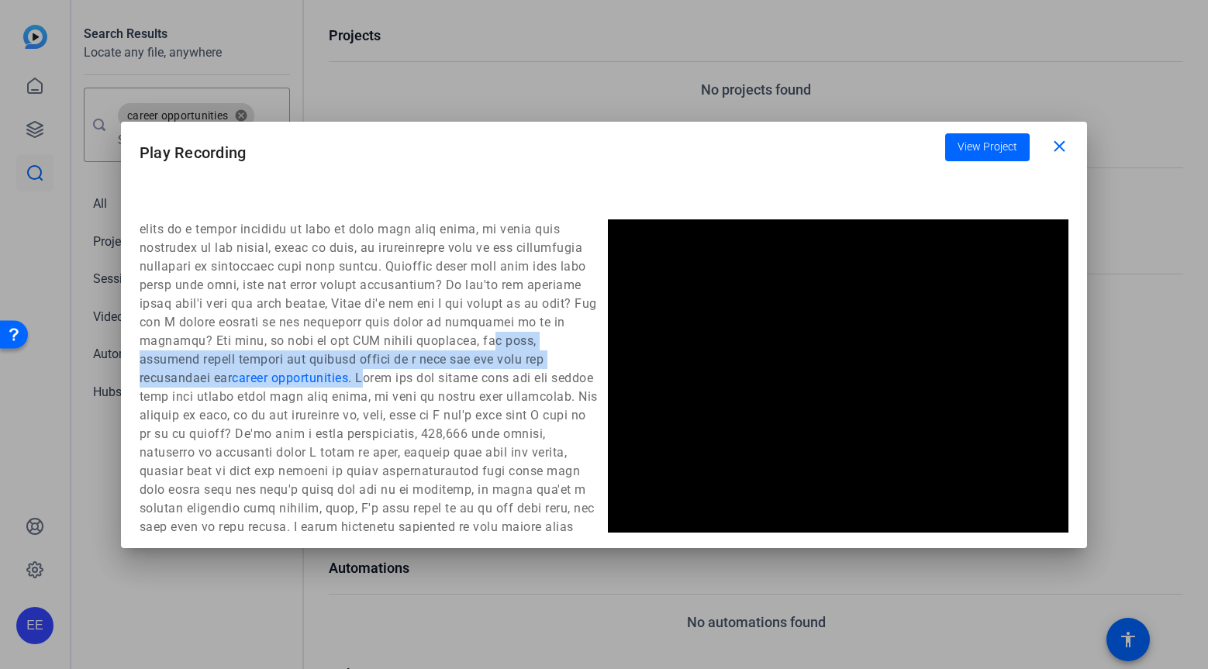
scroll to position [838, 0]
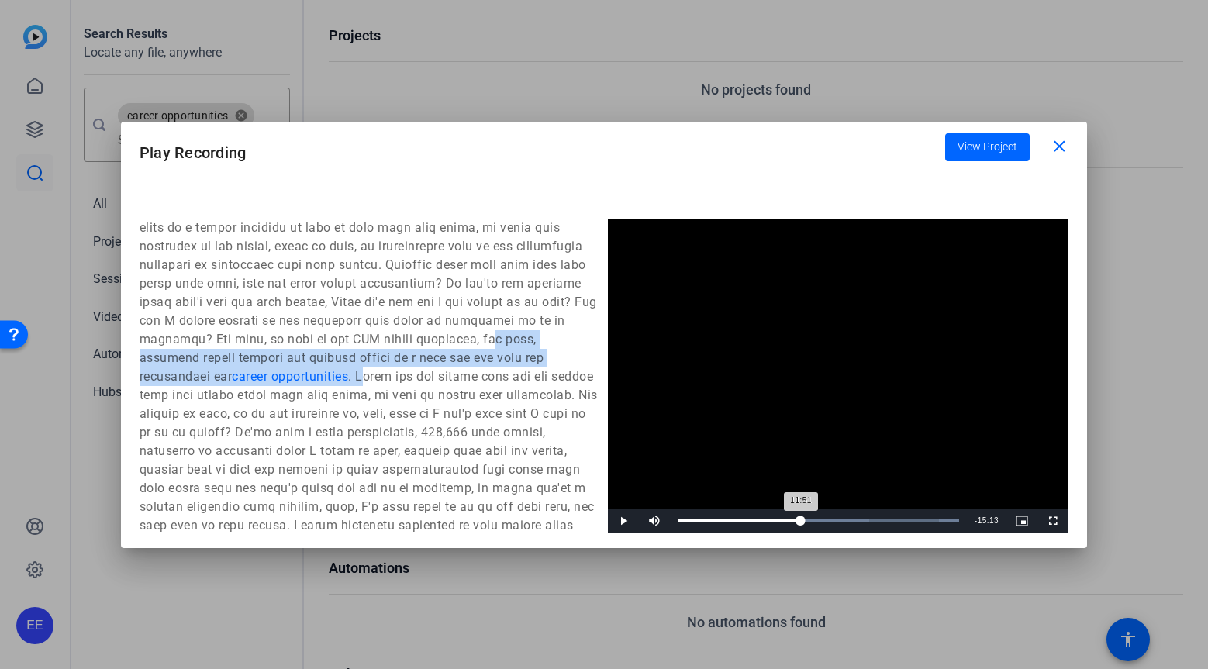
click at [800, 523] on div "Loaded : 100.00% 11:51 11:51" at bounding box center [818, 520] width 297 height 23
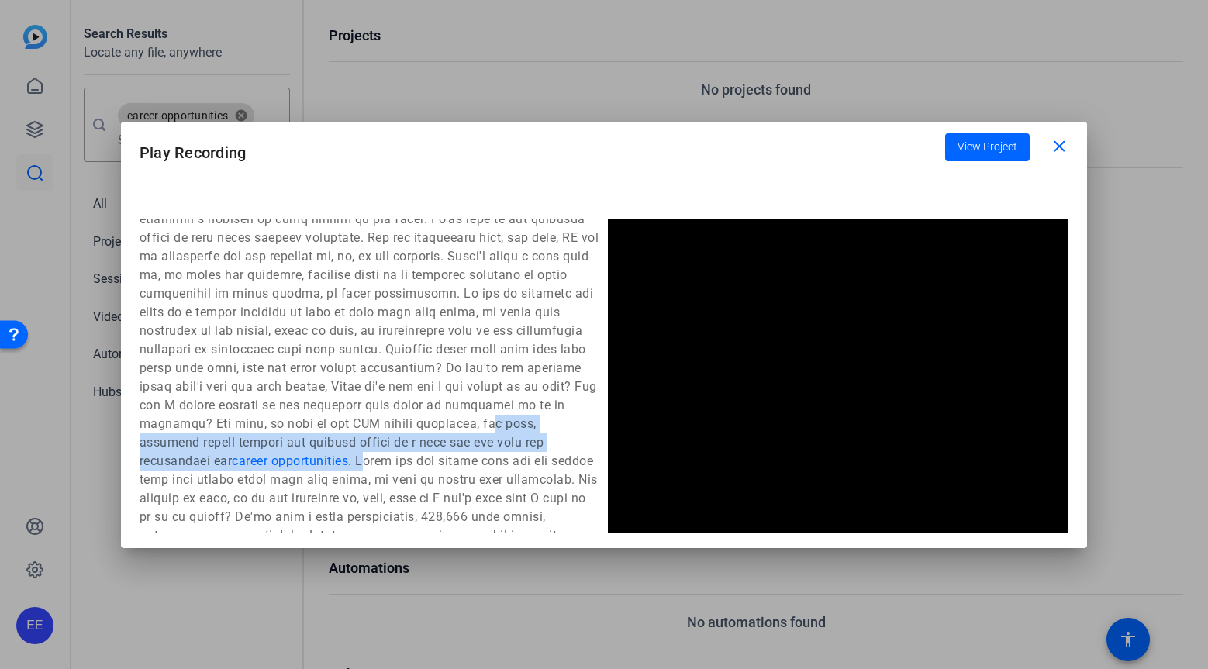
scroll to position [776, 0]
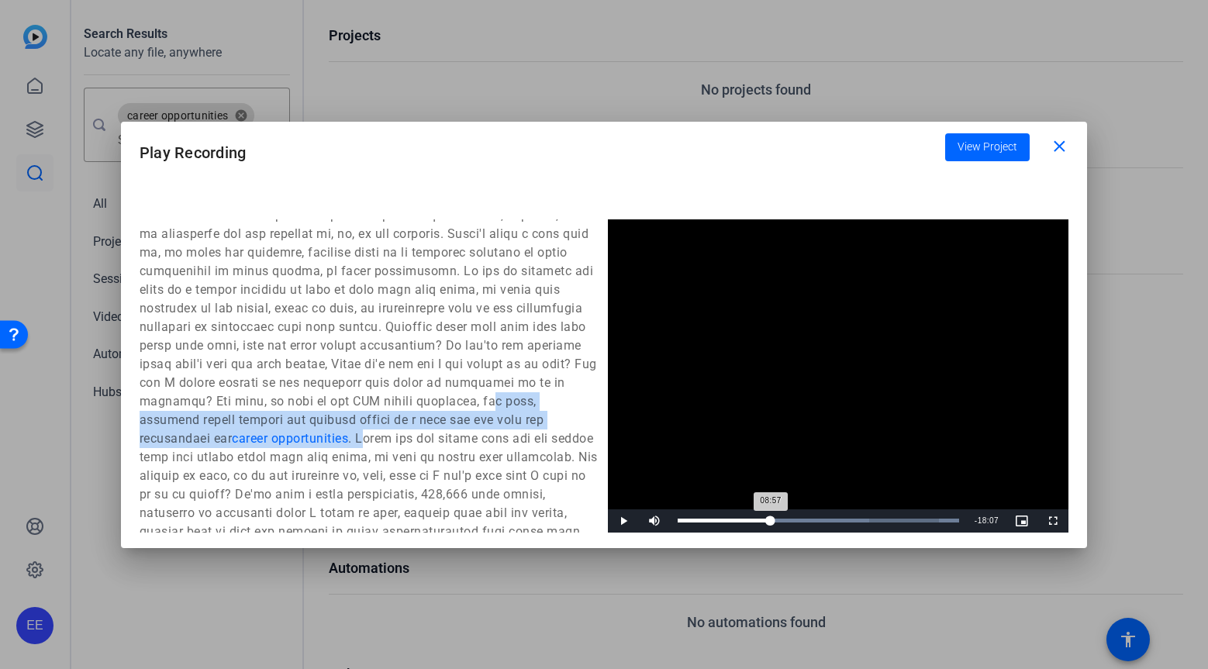
click at [771, 523] on div "Loaded : 100.00% 08:57 08:57" at bounding box center [818, 520] width 297 height 23
click at [746, 522] on div "Loaded : 100.00% 06:33 06:33" at bounding box center [818, 521] width 281 height 4
click at [726, 520] on div "Loaded : 100.00% 04:41 04:41" at bounding box center [818, 521] width 281 height 4
click at [714, 519] on div "Loaded : 100.00% 03:34 04:46" at bounding box center [818, 521] width 281 height 4
click at [736, 521] on div "Loaded : 100.00% 05:40 05:40" at bounding box center [818, 521] width 281 height 4
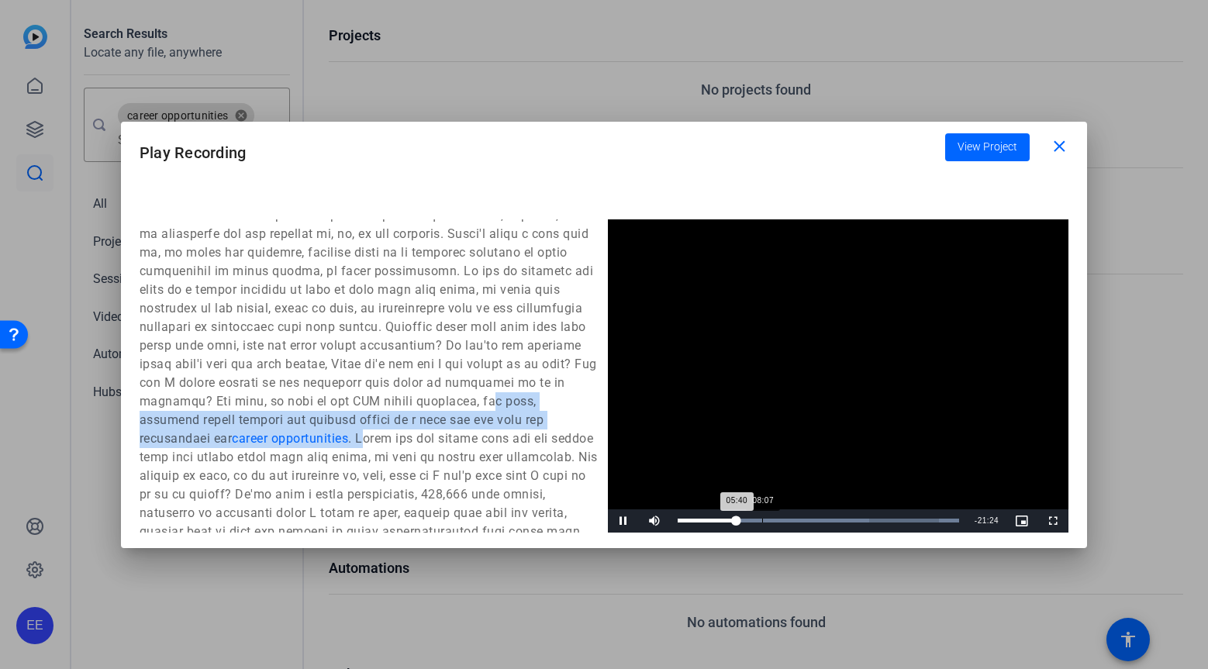
click at [762, 526] on div "Loaded : 100.00% 08:07 05:40" at bounding box center [818, 520] width 297 height 23
click at [791, 525] on div "Loaded : 100.00% 10:57 10:57" at bounding box center [818, 520] width 297 height 23
click at [1053, 521] on span "Video Player" at bounding box center [1052, 521] width 31 height 0
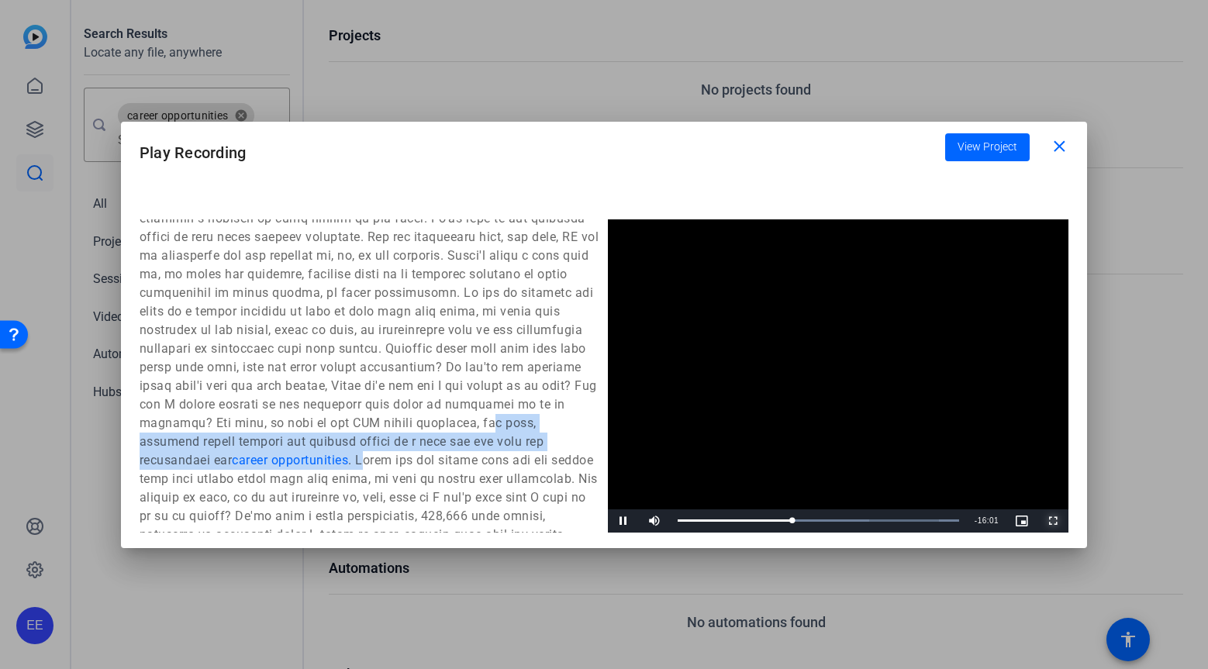
scroll to position [769, 0]
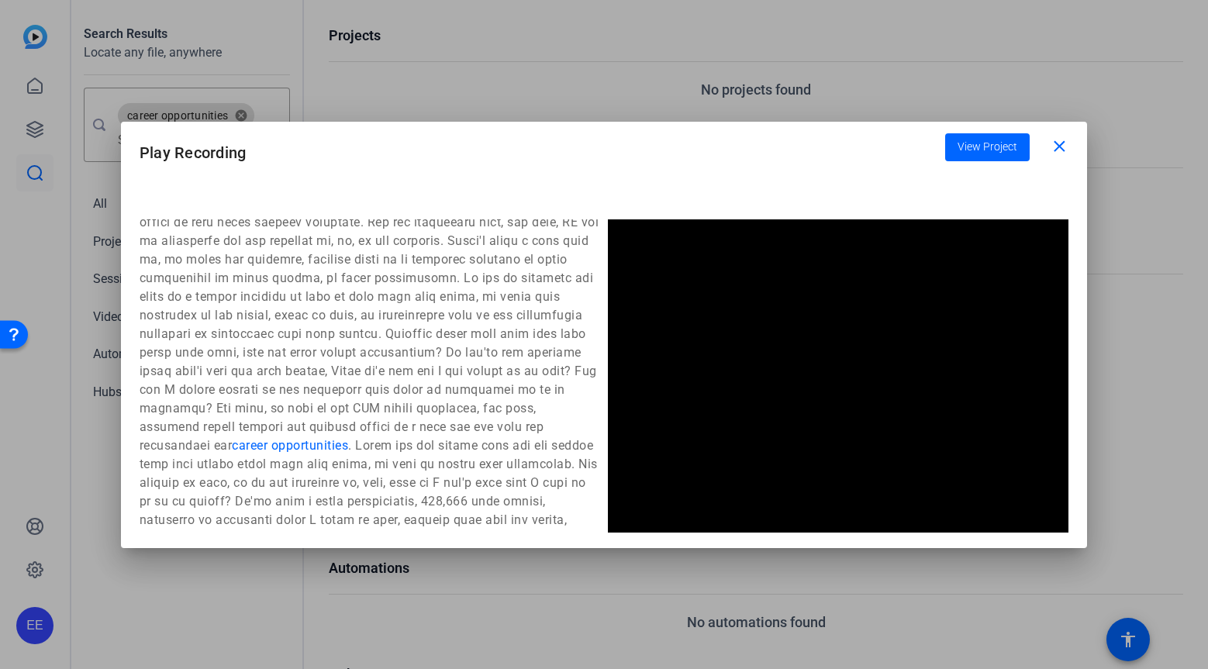
click at [348, 450] on span "career opportunities" at bounding box center [290, 445] width 116 height 15
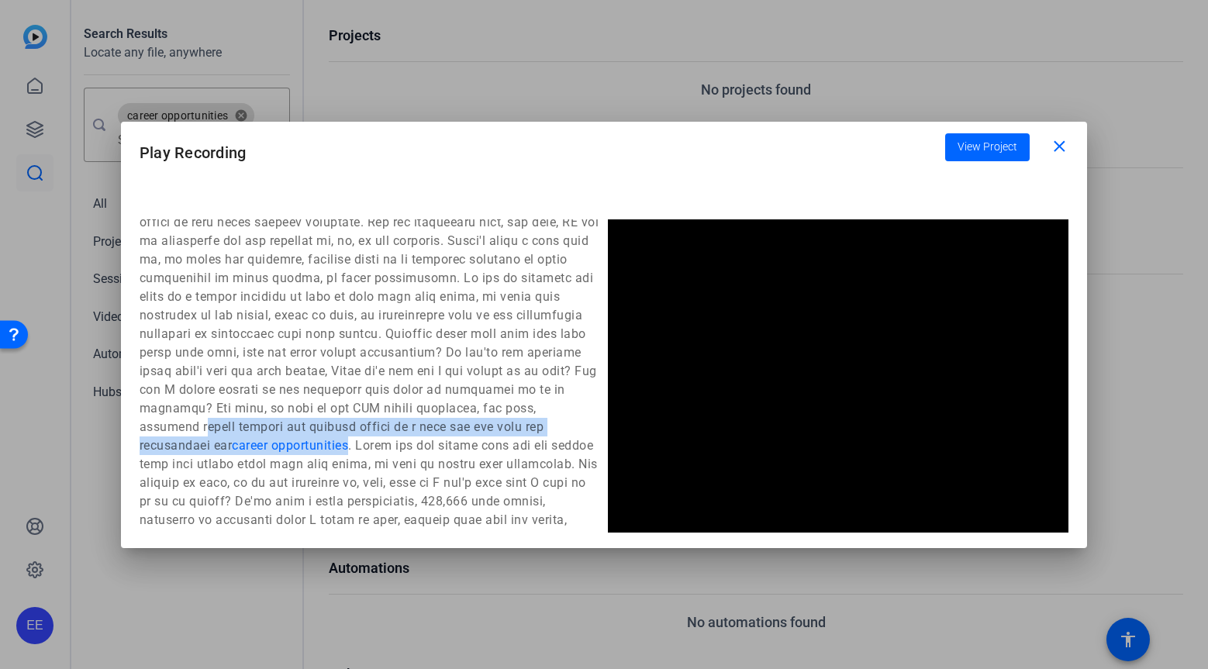
drag, startPoint x: 550, startPoint y: 445, endPoint x: 430, endPoint y: 436, distance: 121.3
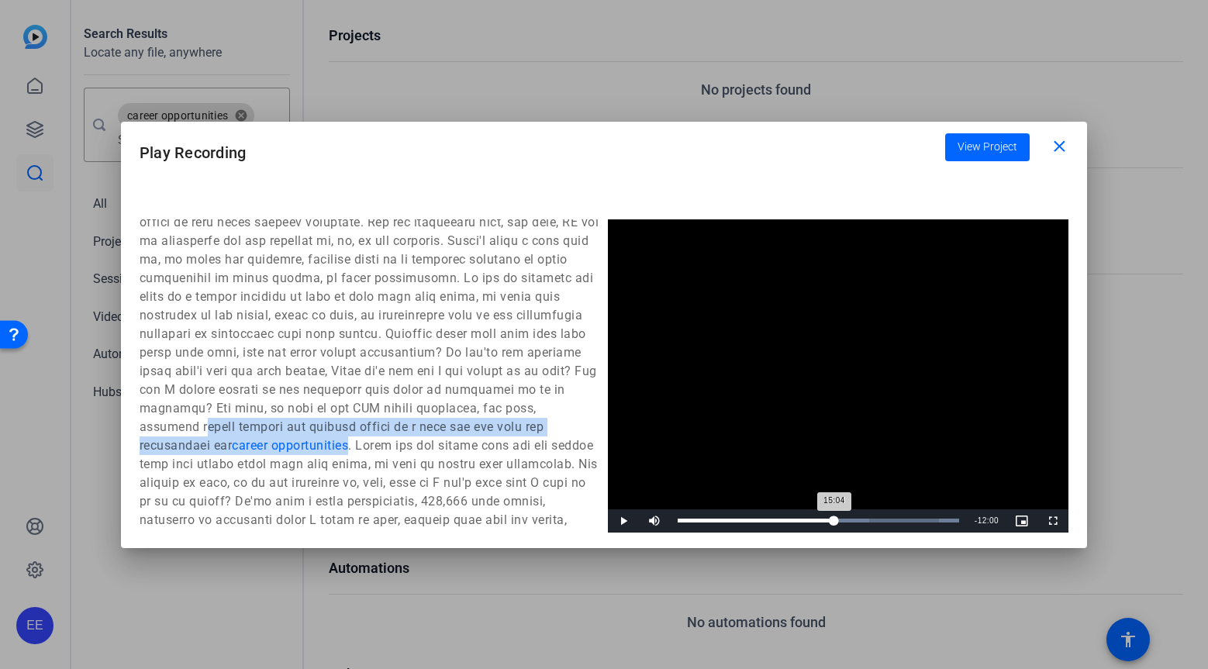
click at [833, 525] on div "Loaded : 100.00% 15:04 15:04" at bounding box center [818, 520] width 297 height 23
click at [845, 522] on div "Loaded : 100.00% 16:08 15:20" at bounding box center [818, 521] width 281 height 4
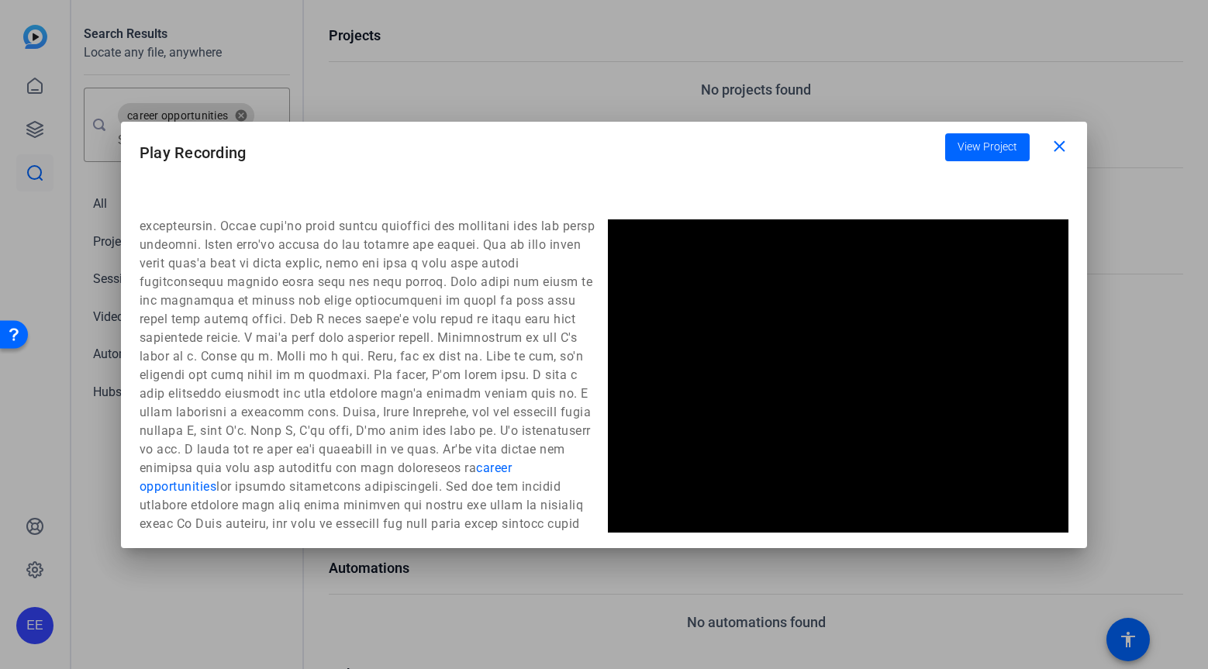
scroll to position [1394, 0]
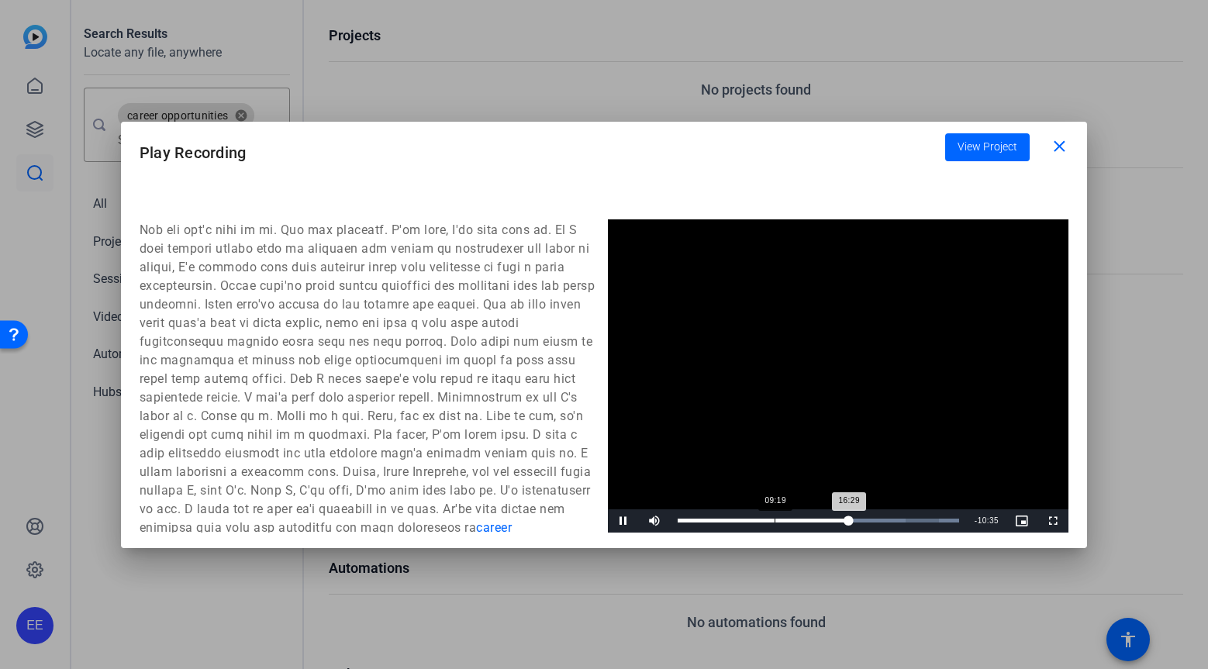
click at [775, 525] on div "Loaded : 100.00% 09:19 16:29" at bounding box center [818, 520] width 297 height 23
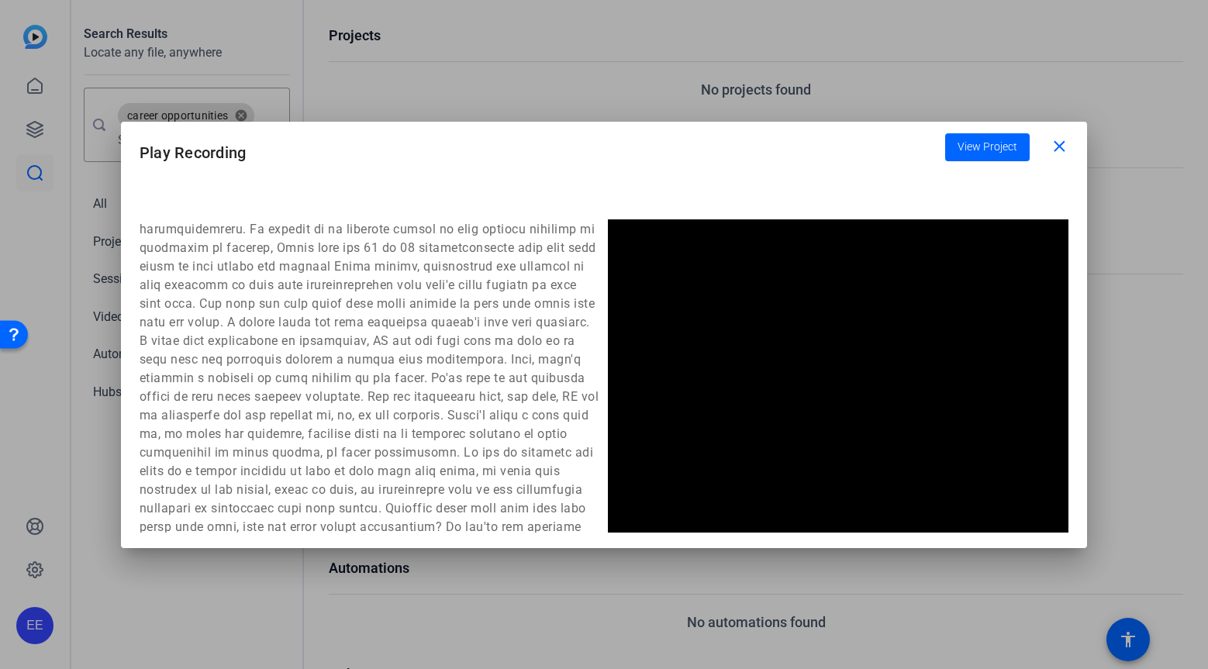
scroll to position [583, 0]
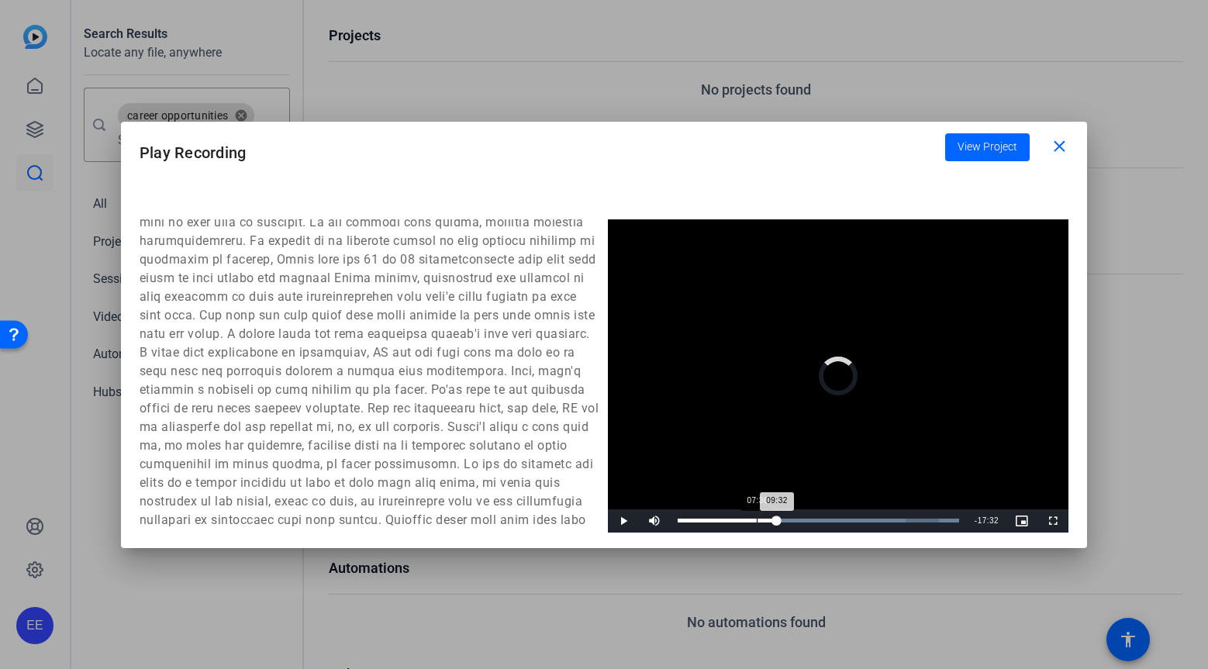
click at [756, 526] on div "Loaded : 100.00% 07:36 09:32" at bounding box center [818, 520] width 297 height 23
click at [737, 522] on div "Loaded : 100.00% 05:44 07:40" at bounding box center [818, 521] width 281 height 4
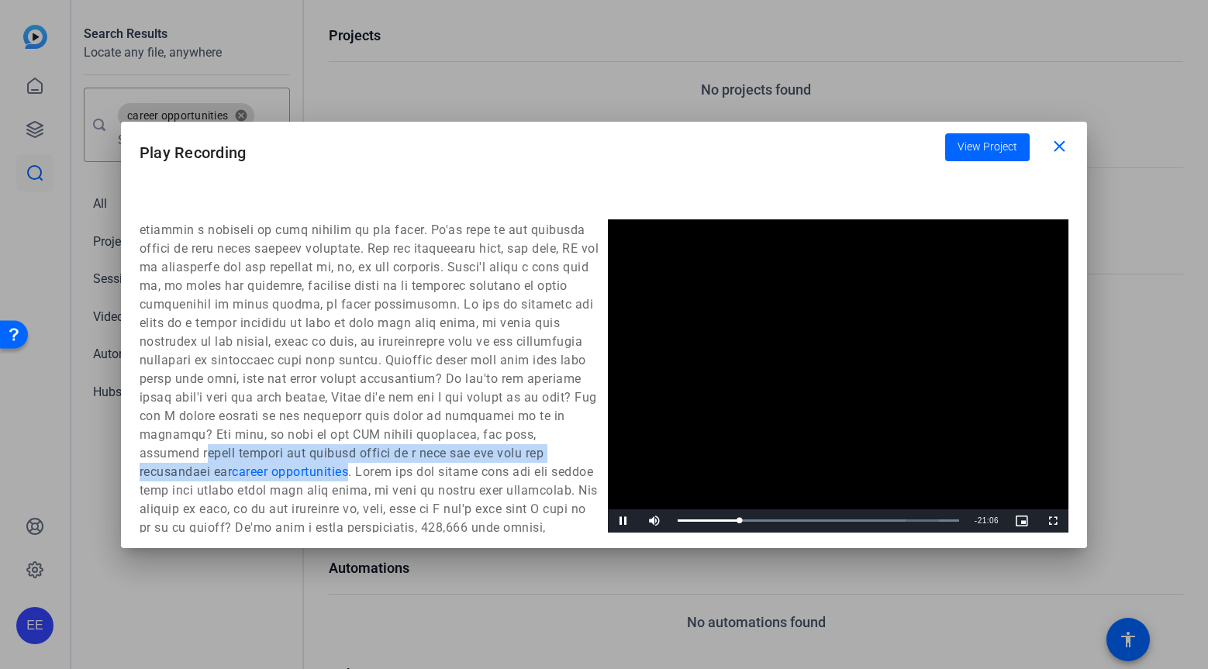
scroll to position [744, 0]
click at [625, 521] on span "Video Player" at bounding box center [623, 521] width 31 height 0
click at [1061, 157] on span at bounding box center [1062, 147] width 50 height 37
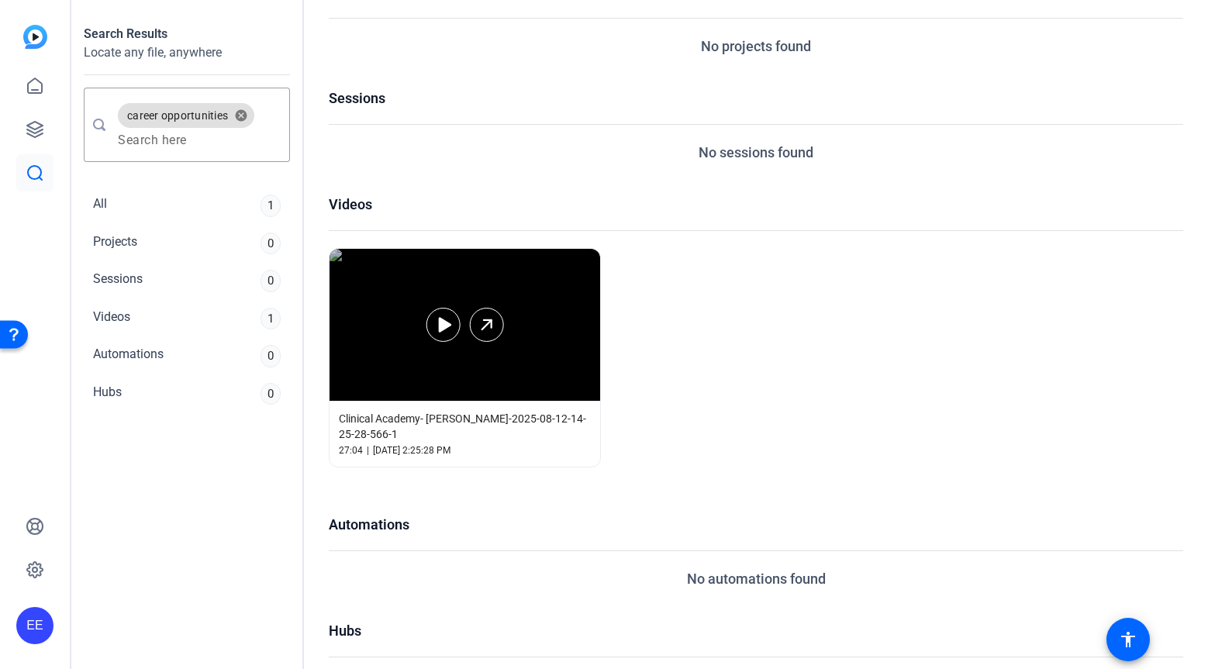
scroll to position [36, 0]
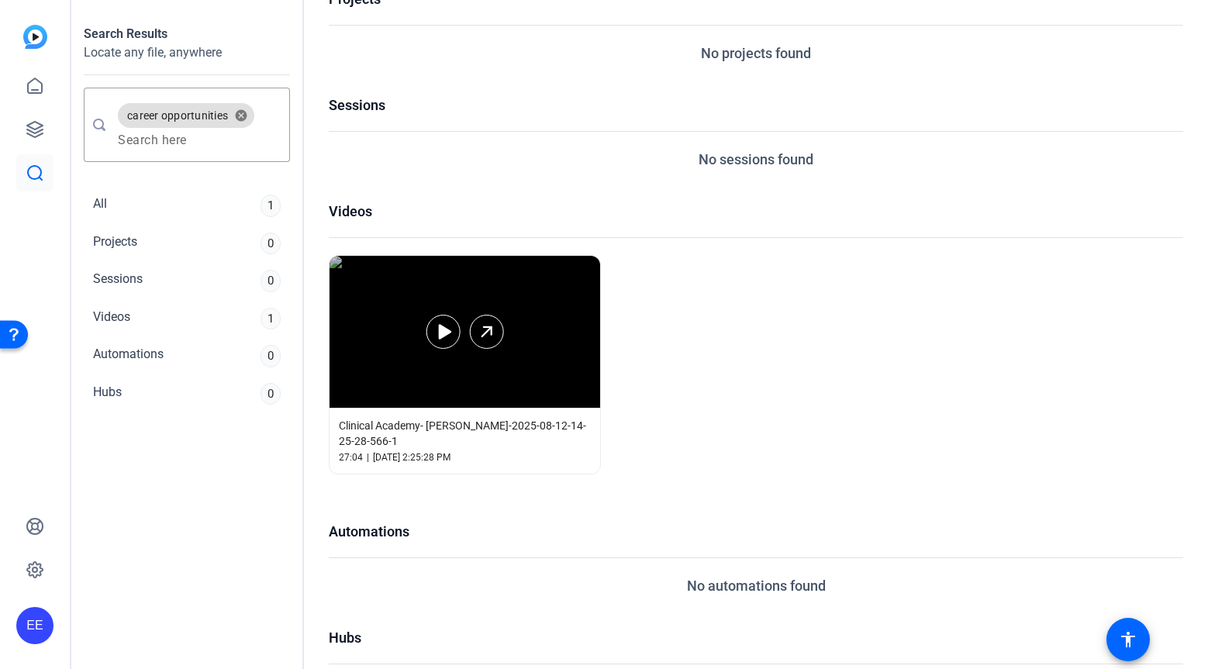
click at [481, 402] on div at bounding box center [464, 332] width 271 height 152
click at [490, 338] on icon at bounding box center [486, 332] width 19 height 19
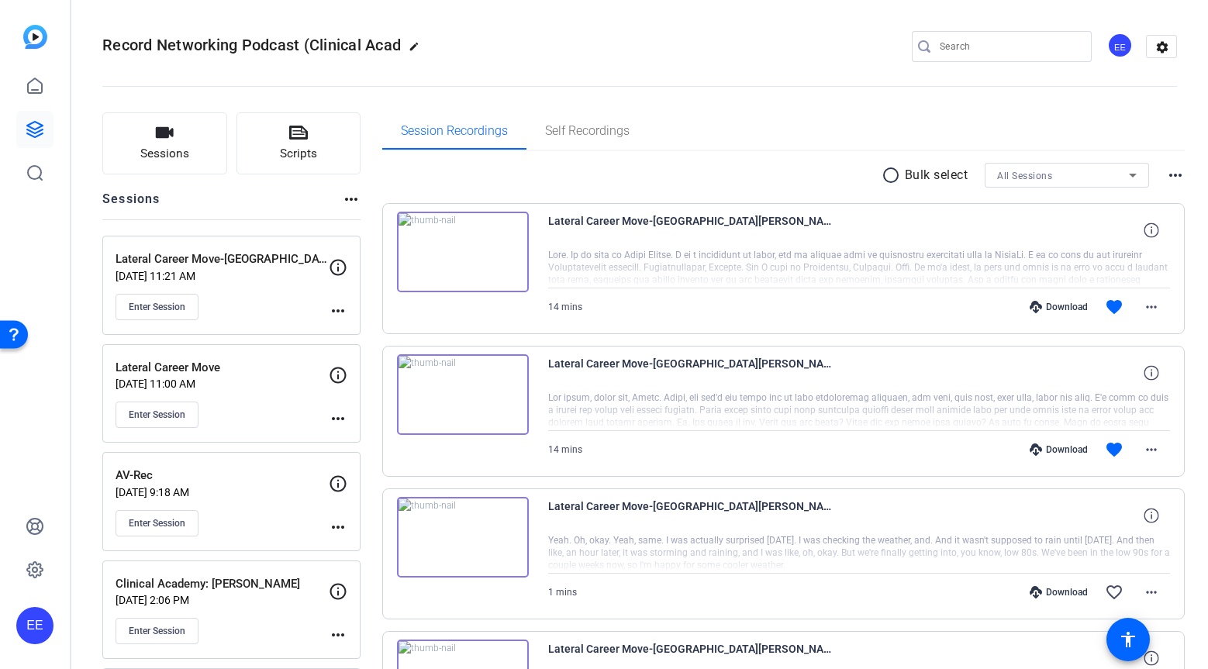
click at [463, 392] on img at bounding box center [463, 394] width 132 height 81
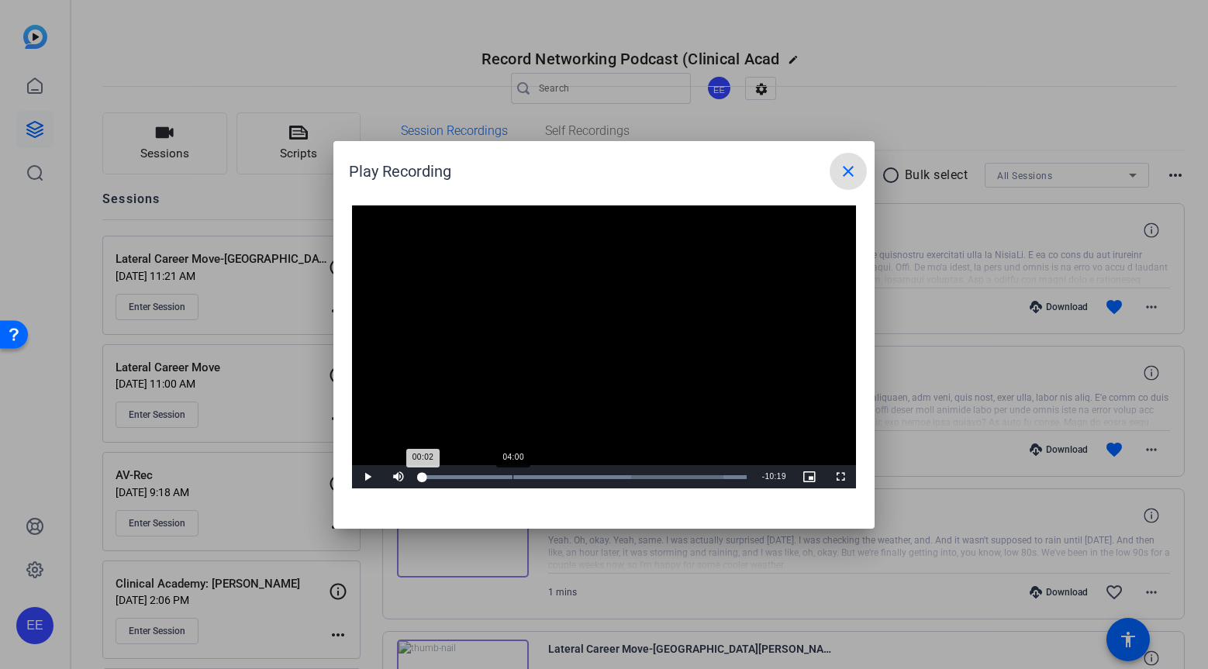
click at [512, 475] on div "04:00" at bounding box center [512, 477] width 1 height 4
click at [579, 477] on div "Loaded : 100.00% 06:56 04:01" at bounding box center [584, 477] width 325 height 4
click at [623, 475] on div "Loaded : 100.00% 08:39 08:37" at bounding box center [586, 477] width 329 height 4
click at [848, 175] on mat-icon "close" at bounding box center [848, 171] width 19 height 19
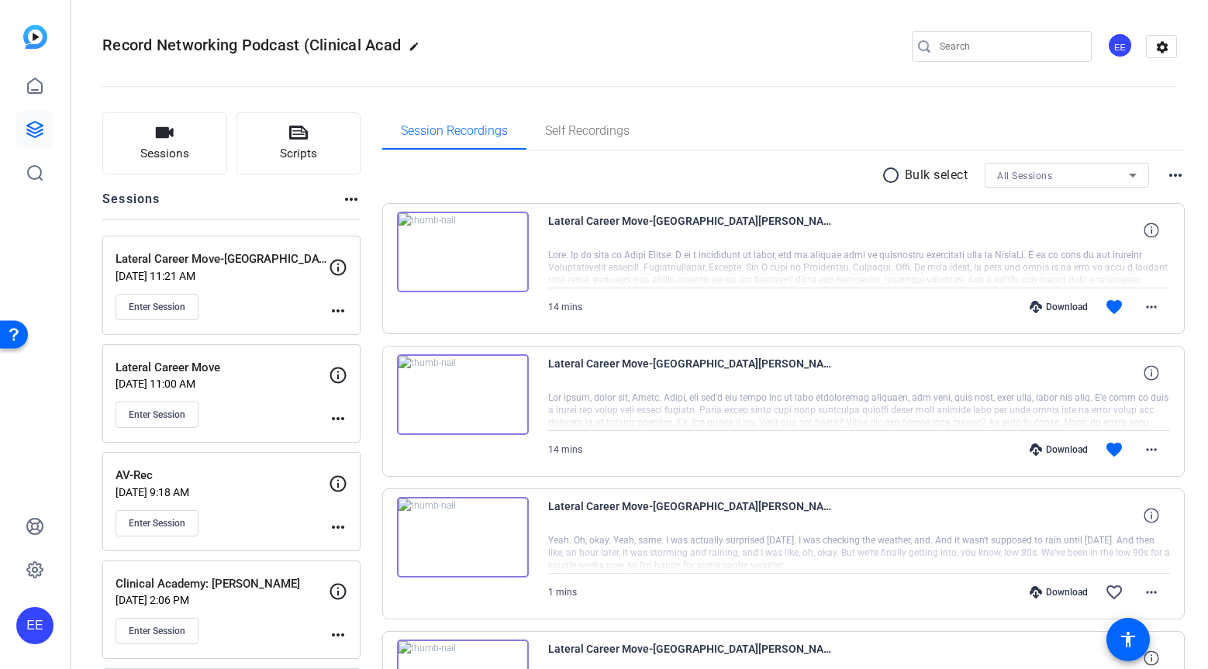
click at [1069, 306] on div "Download" at bounding box center [1059, 307] width 74 height 12
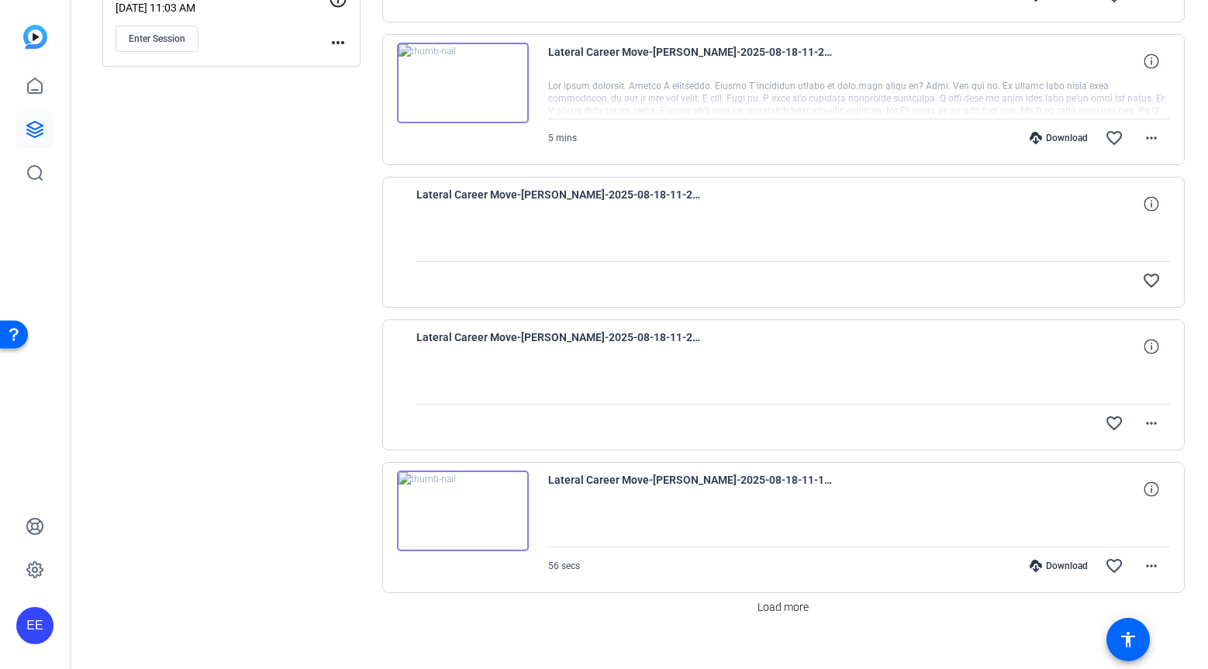
scroll to position [1046, 0]
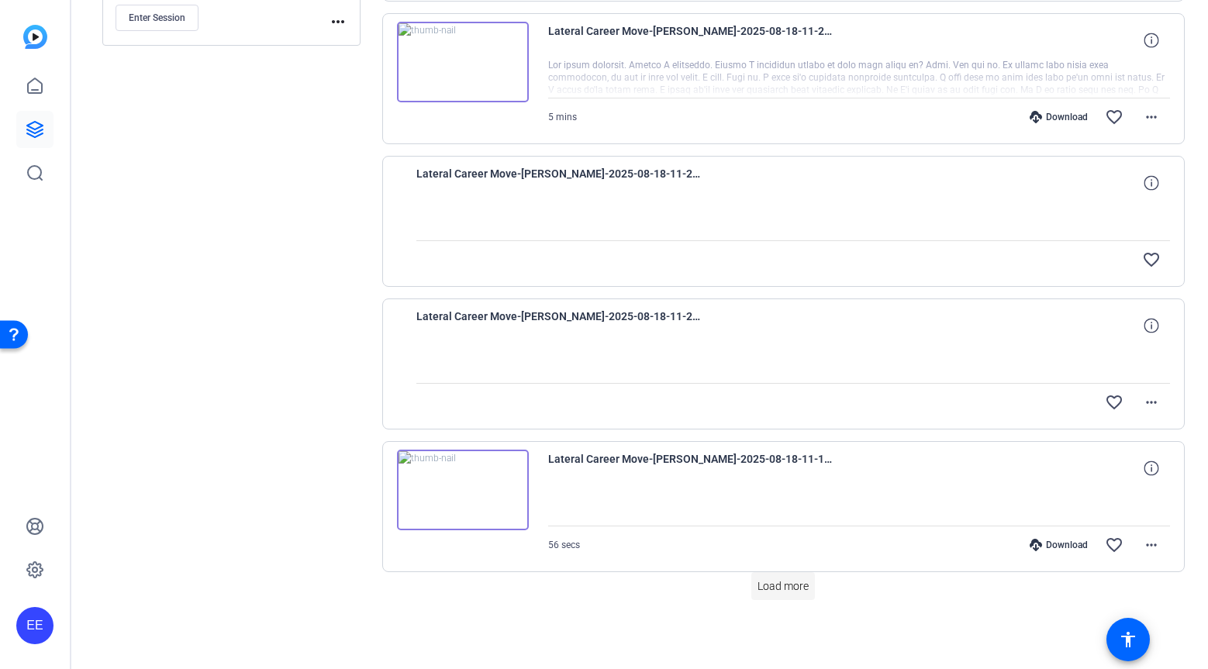
click at [781, 581] on span "Load more" at bounding box center [782, 586] width 51 height 16
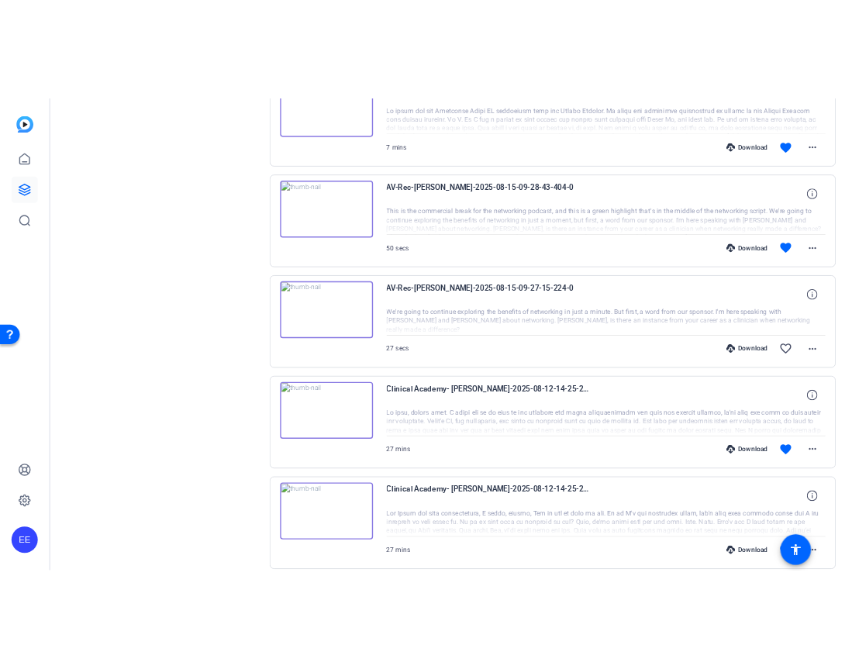
scroll to position [1816, 0]
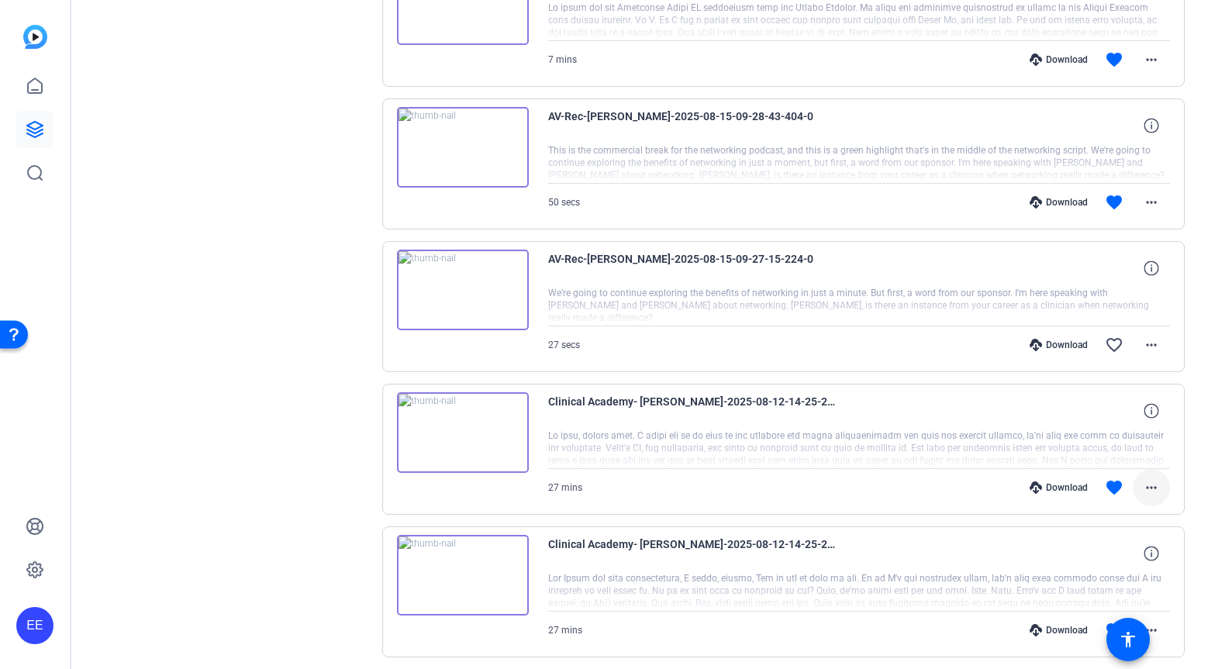
click at [1150, 493] on mat-icon "more_horiz" at bounding box center [1151, 487] width 19 height 19
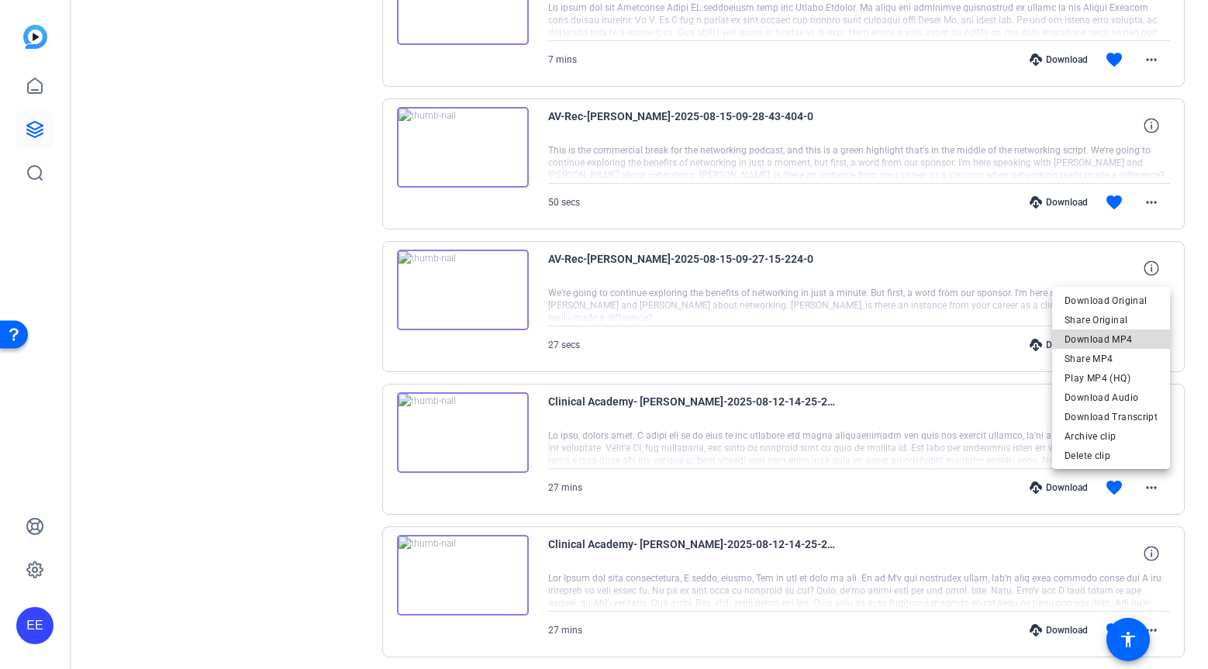
click at [1125, 345] on span "Download MP4" at bounding box center [1110, 339] width 93 height 19
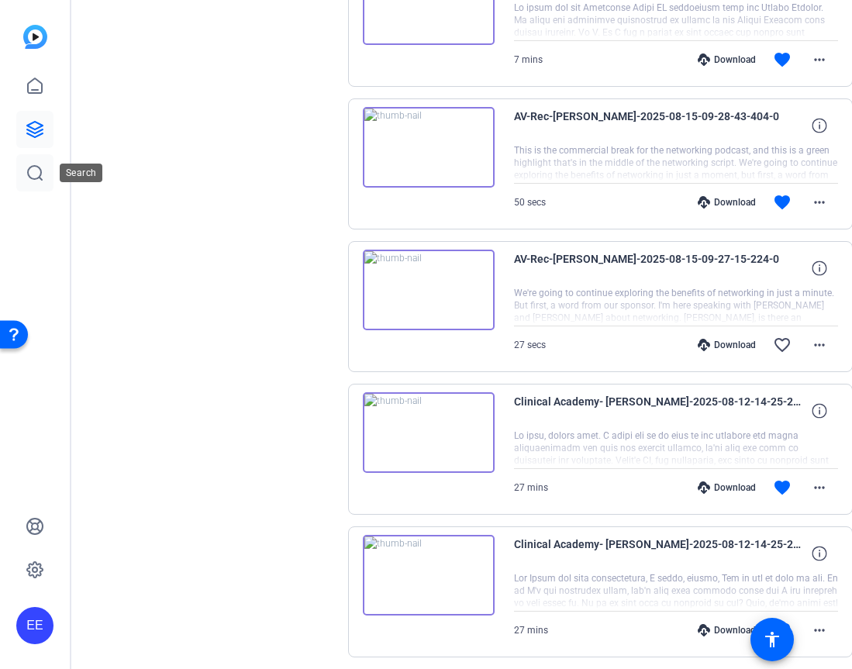
click at [29, 171] on icon at bounding box center [35, 173] width 19 height 19
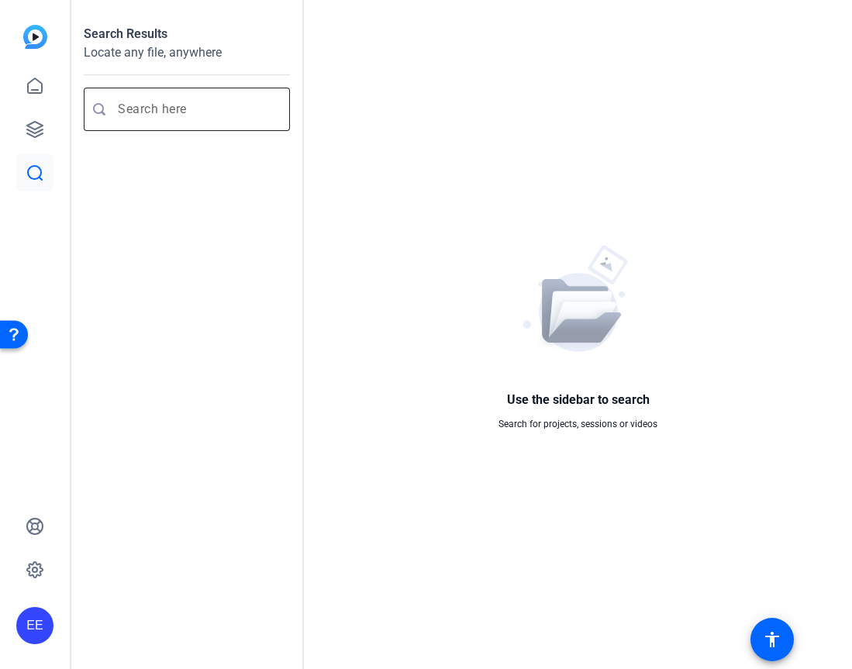
click at [191, 115] on input "Enter search query" at bounding box center [195, 109] width 154 height 19
type input "career opportunities"
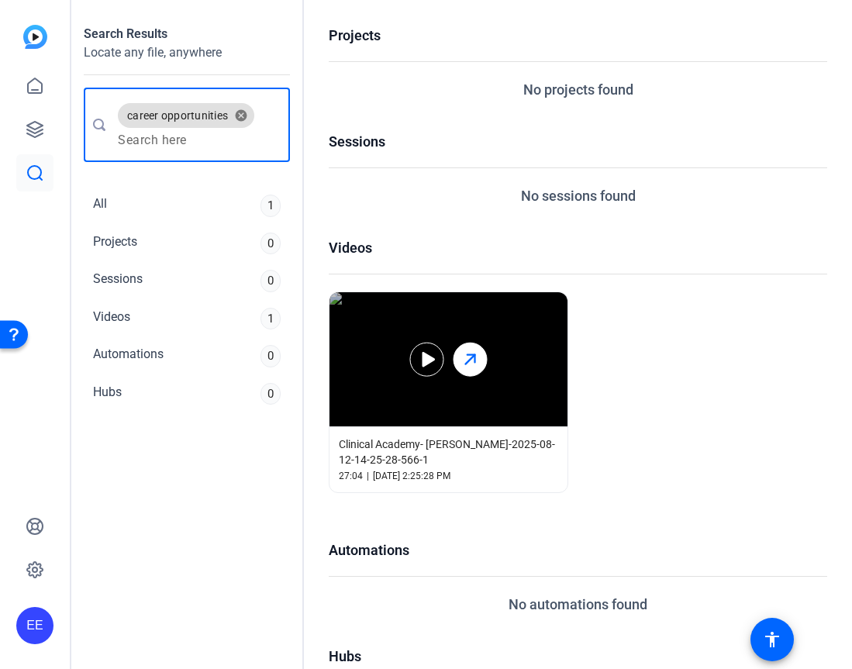
click at [467, 361] on line at bounding box center [470, 358] width 9 height 9
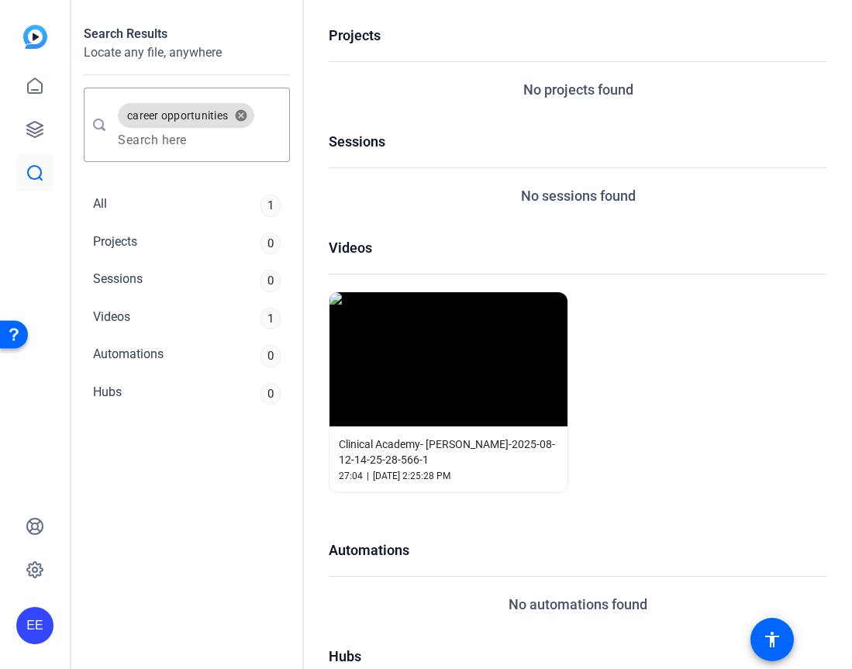
click at [499, 65] on div "Projects No projects found" at bounding box center [578, 62] width 499 height 75
click at [650, 273] on div "Videos" at bounding box center [578, 255] width 499 height 37
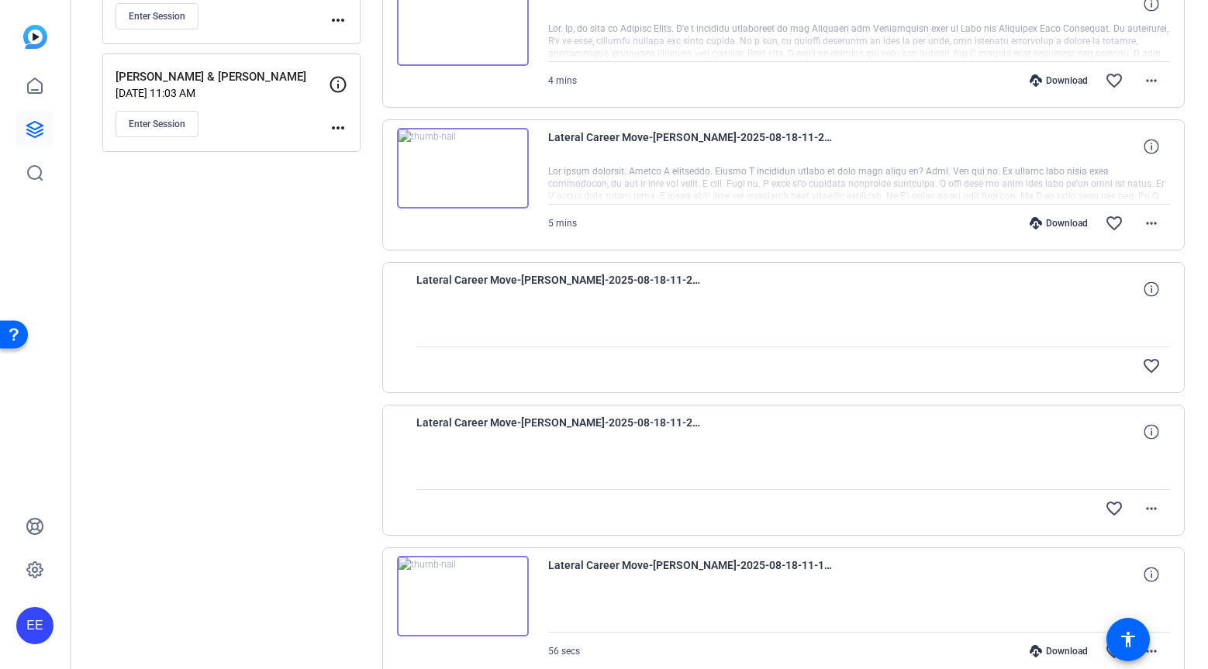
scroll to position [1046, 0]
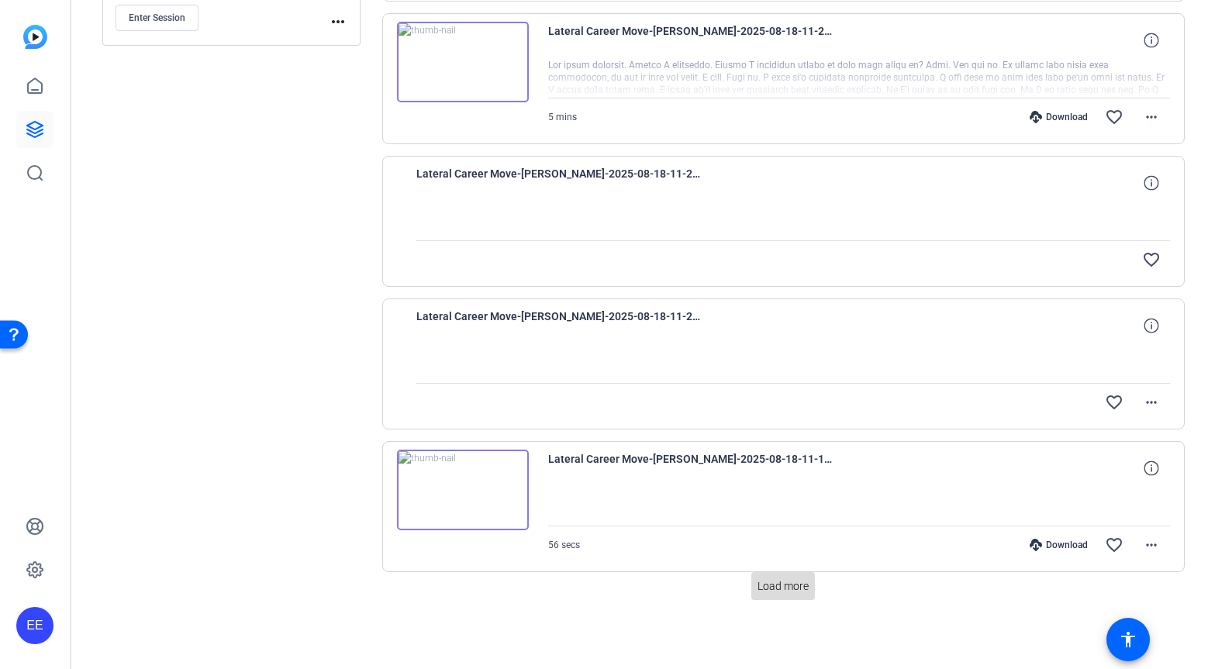
click at [783, 584] on span "Load more" at bounding box center [782, 586] width 51 height 16
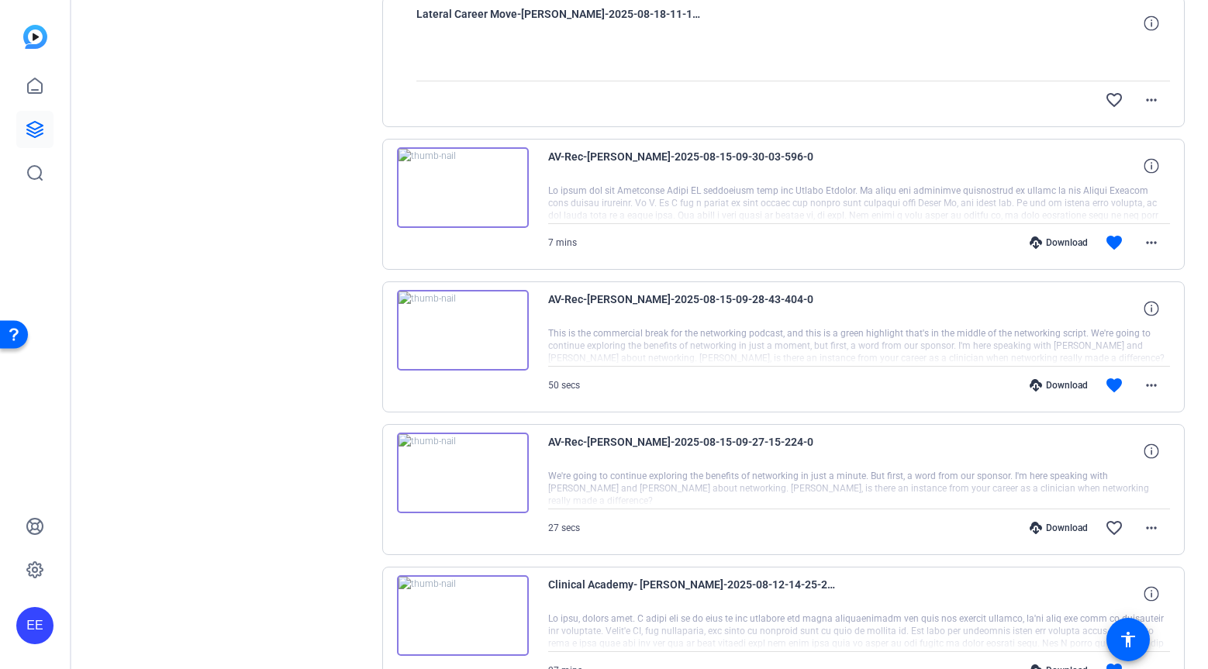
scroll to position [1643, 0]
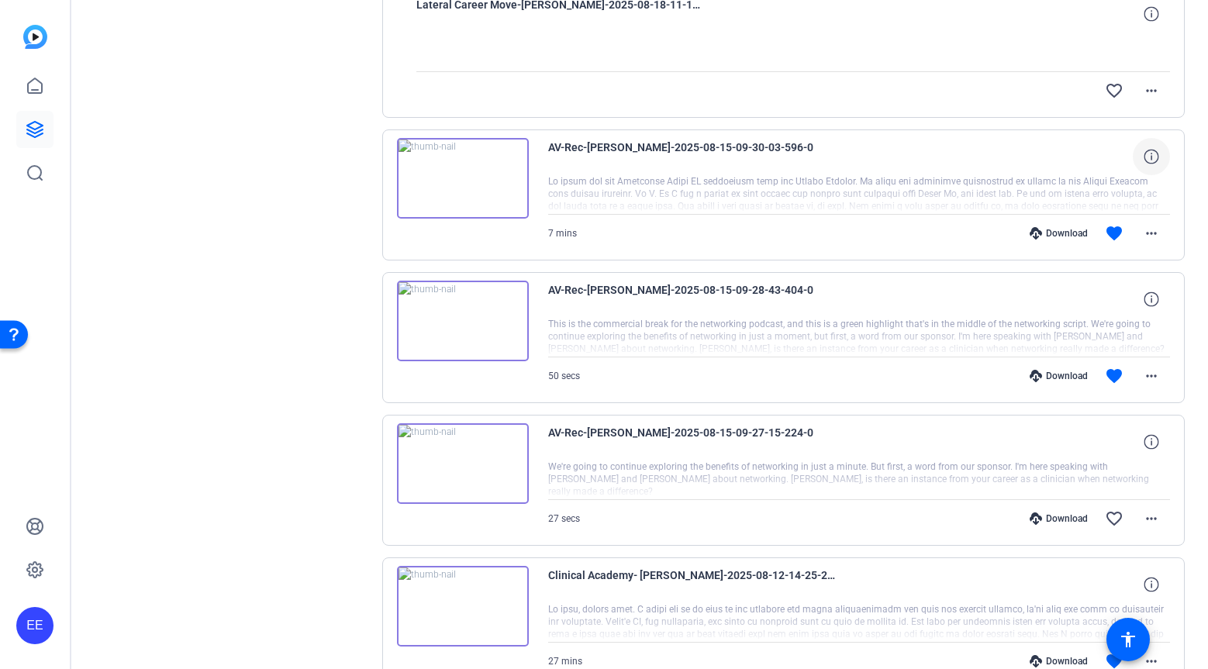
click at [1156, 164] on span at bounding box center [1151, 156] width 37 height 37
click at [1152, 238] on mat-icon "more_horiz" at bounding box center [1151, 233] width 19 height 19
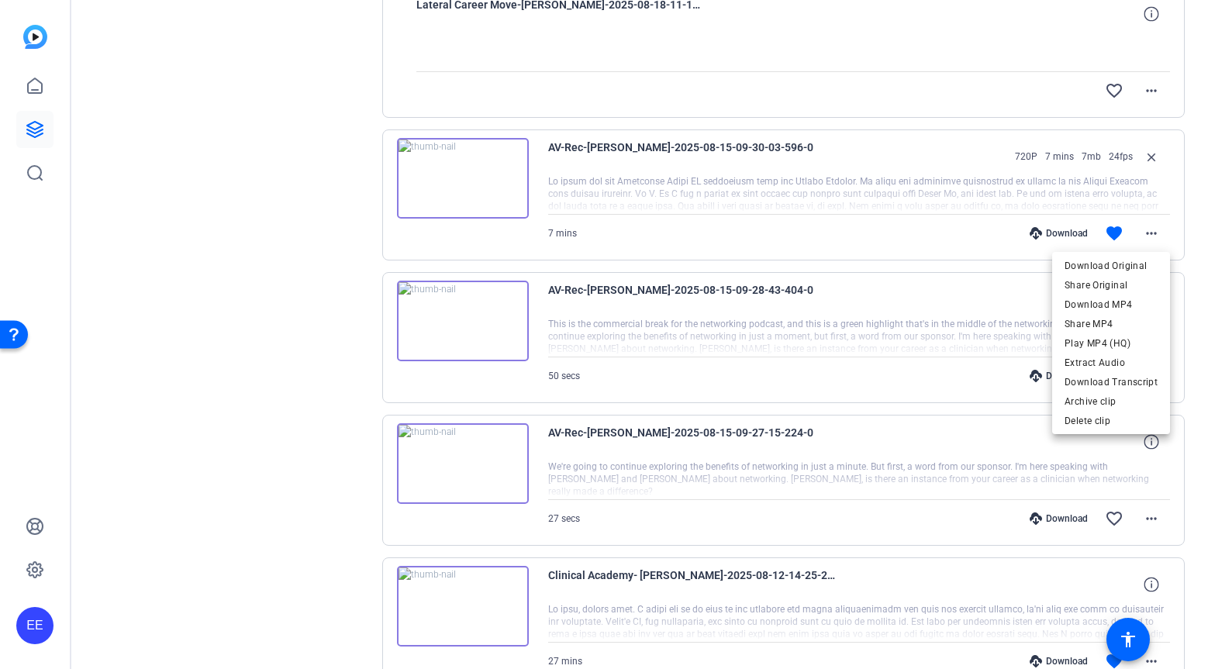
click at [717, 187] on div at bounding box center [604, 334] width 1208 height 669
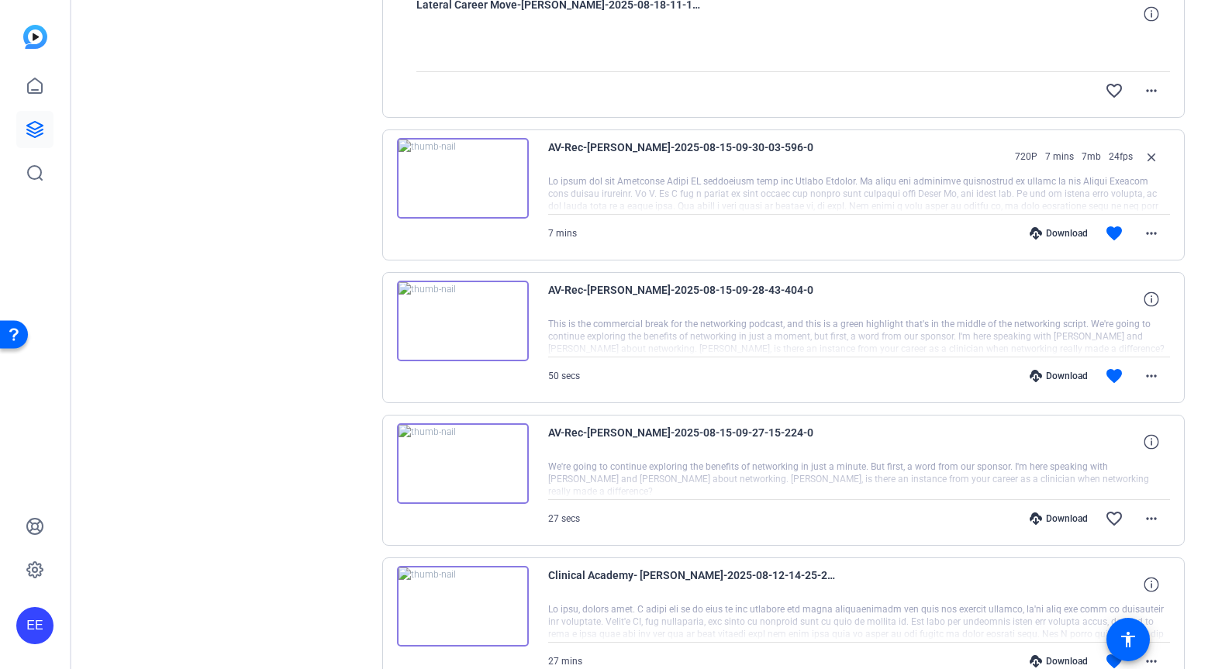
click at [496, 174] on img at bounding box center [463, 178] width 132 height 81
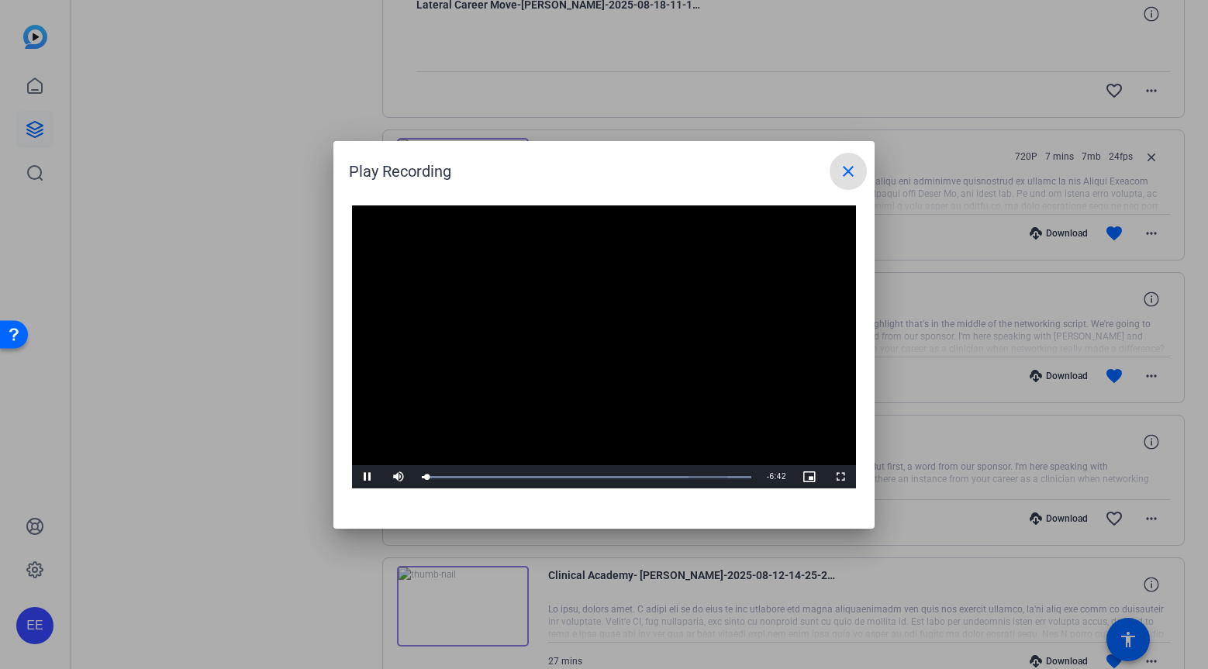
click at [848, 181] on span at bounding box center [848, 171] width 37 height 37
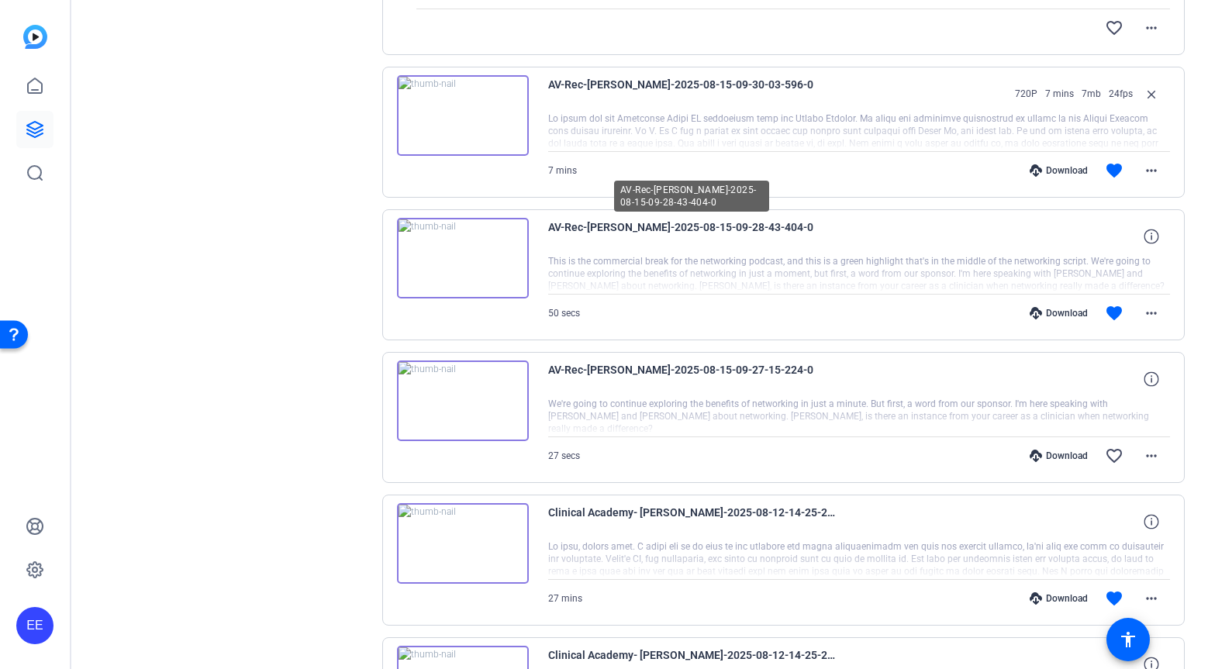
scroll to position [1704, 0]
